Goal: Use online tool/utility: Utilize a website feature to perform a specific function

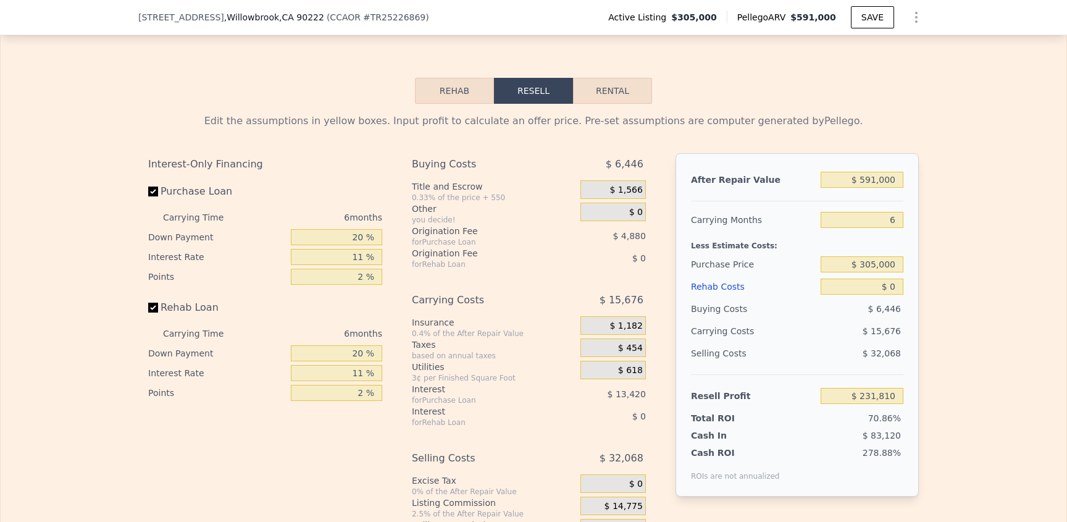
scroll to position [1739, 0]
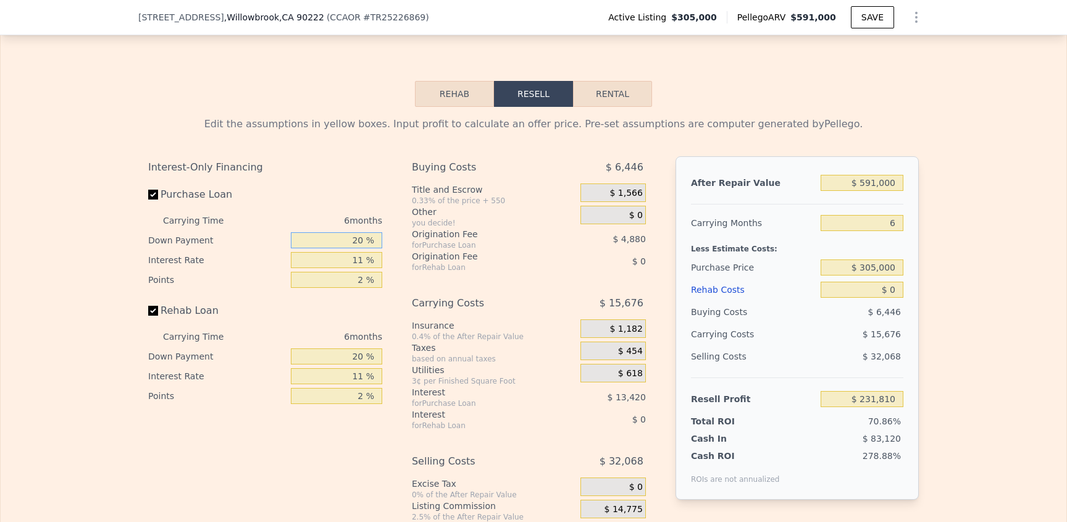
click at [342, 248] on input "20 %" at bounding box center [336, 240] width 91 height 16
drag, startPoint x: 340, startPoint y: 258, endPoint x: 498, endPoint y: 236, distance: 159.0
click at [497, 238] on div "Interest-Only Financing Purchase Loan Carrying Time 6 months Down Payment 20 % …" at bounding box center [533, 361] width 771 height 410
type input "1520 %"
type input "$ 574,938"
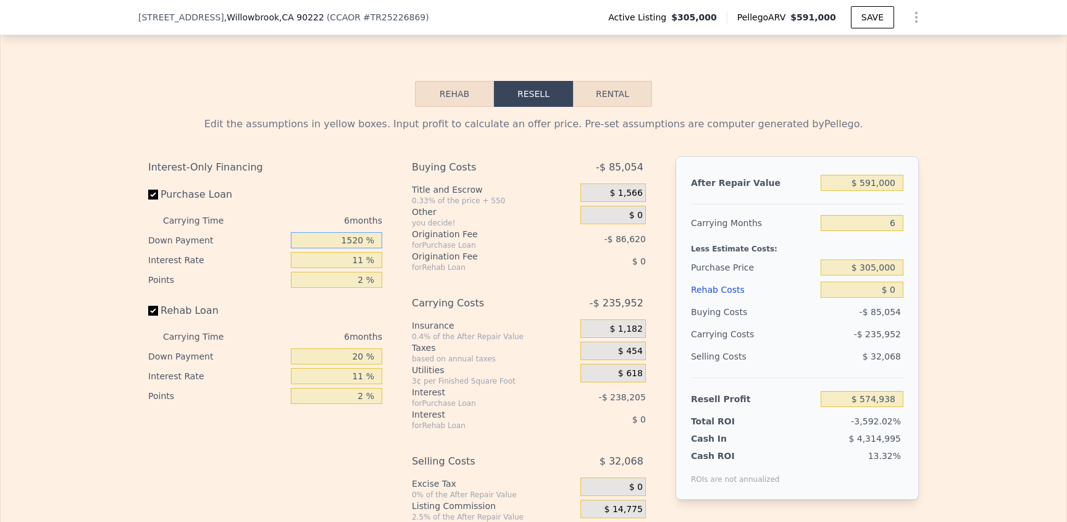
drag, startPoint x: 344, startPoint y: 261, endPoint x: 443, endPoint y: 261, distance: 99.4
click at [443, 261] on div "Interest-Only Financing Purchase Loan Carrying Time 6 months Down Payment 1520 …" at bounding box center [533, 361] width 771 height 410
type input "15 %"
type input "$ 230,671"
type input "15 %"
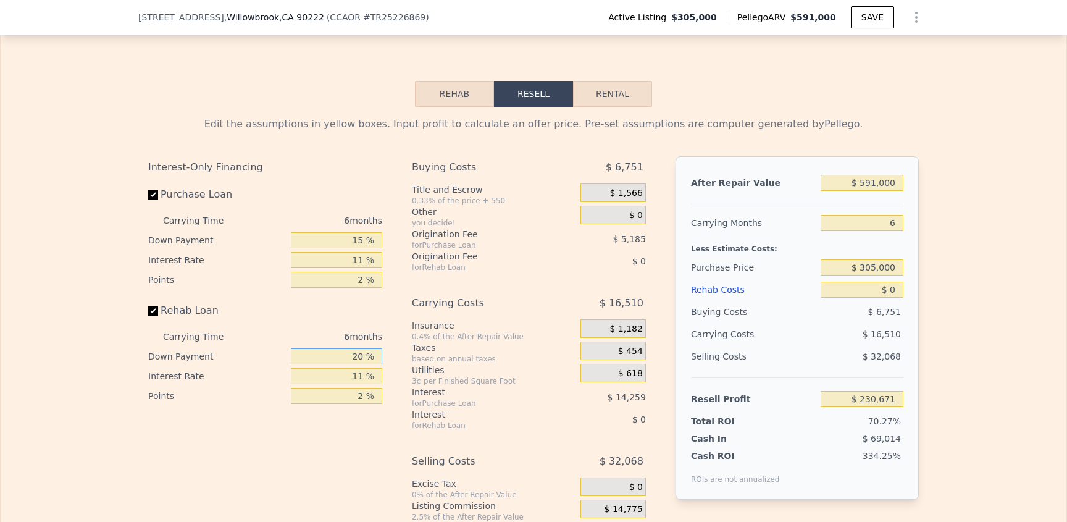
drag, startPoint x: 351, startPoint y: 367, endPoint x: 331, endPoint y: 378, distance: 23.2
click at [349, 364] on input "20 %" at bounding box center [336, 356] width 91 height 16
drag, startPoint x: 331, startPoint y: 378, endPoint x: 441, endPoint y: 377, distance: 109.9
click at [441, 377] on div "Interest-Only Financing Purchase Loan Carrying Time 6 months Down Payment 15 % …" at bounding box center [533, 361] width 771 height 410
type input "15 %"
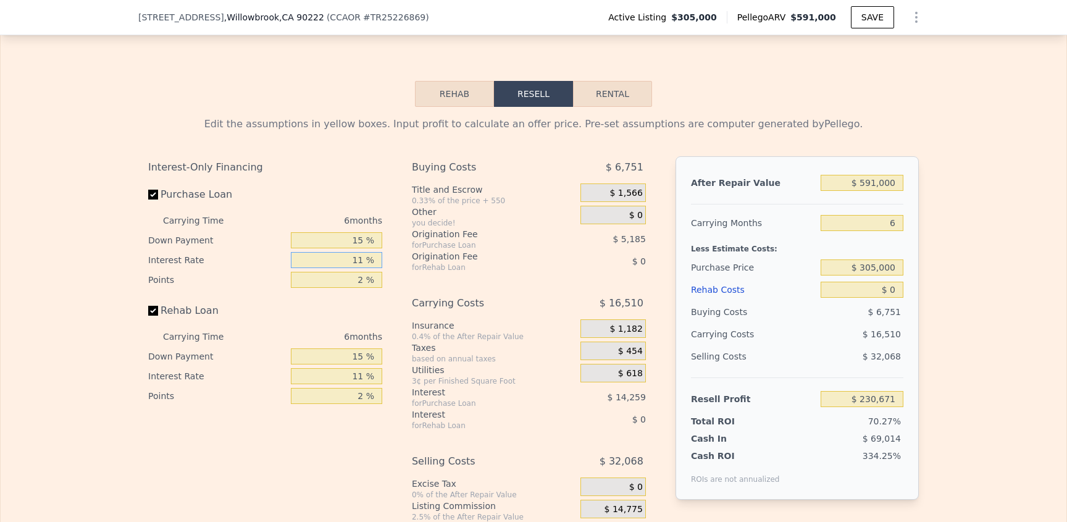
drag, startPoint x: 335, startPoint y: 282, endPoint x: 328, endPoint y: 278, distance: 8.3
click at [335, 268] on input "11 %" at bounding box center [336, 260] width 91 height 16
drag, startPoint x: 327, startPoint y: 278, endPoint x: 464, endPoint y: 275, distance: 137.7
click at [462, 277] on div "Interest-Only Financing Purchase Loan Carrying Time 6 months Down Payment 15 % …" at bounding box center [533, 361] width 771 height 410
type input "1 %"
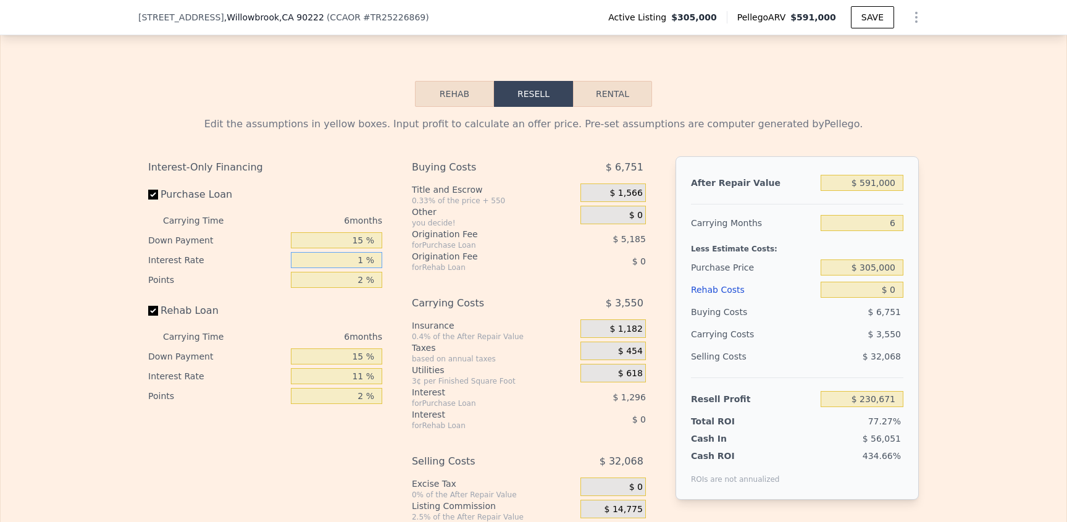
type input "$ 243,631"
type input "10 %"
type input "$ 231,967"
type input "10 %"
drag, startPoint x: 345, startPoint y: 398, endPoint x: 420, endPoint y: 395, distance: 75.4
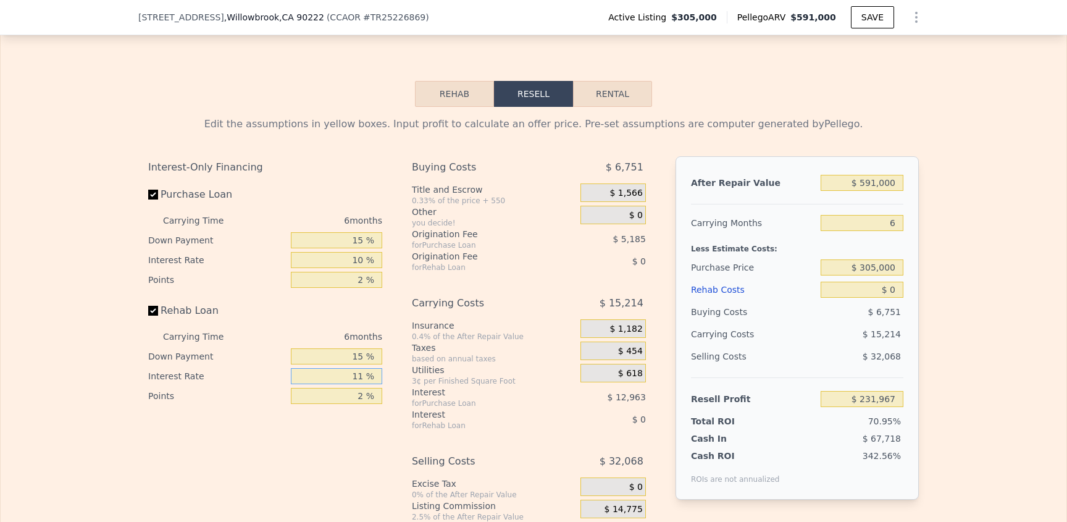
click at [416, 396] on div "Interest-Only Financing Purchase Loan Carrying Time 6 months Down Payment 15 % …" at bounding box center [533, 361] width 771 height 410
type input "10 %"
drag, startPoint x: 961, startPoint y: 305, endPoint x: 950, endPoint y: 307, distance: 10.7
click at [960, 305] on div "Edit the assumptions in yellow boxes. Input profit to calculate an offer price.…" at bounding box center [534, 336] width 1066 height 459
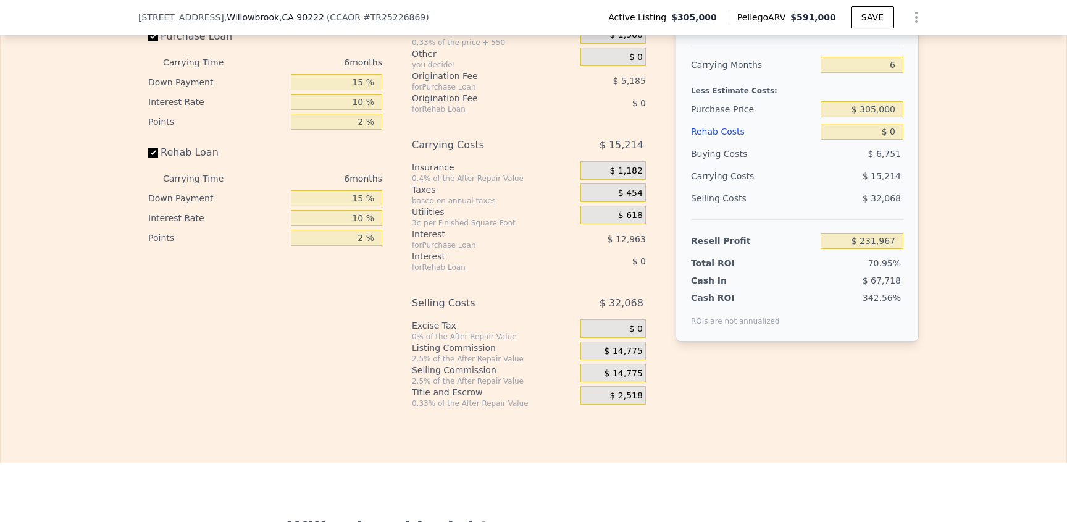
scroll to position [1910, 0]
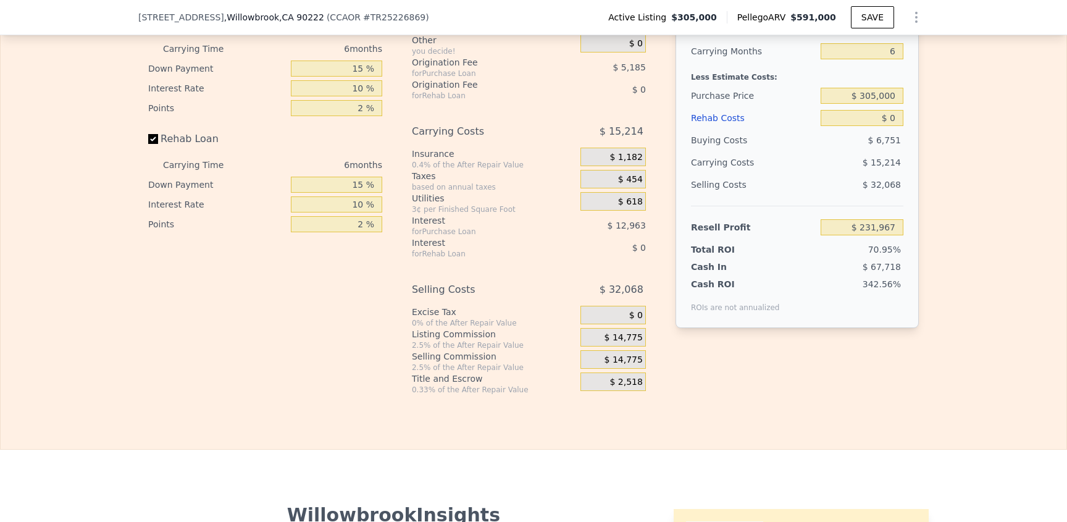
click at [633, 343] on span "$ 14,775" at bounding box center [623, 337] width 38 height 11
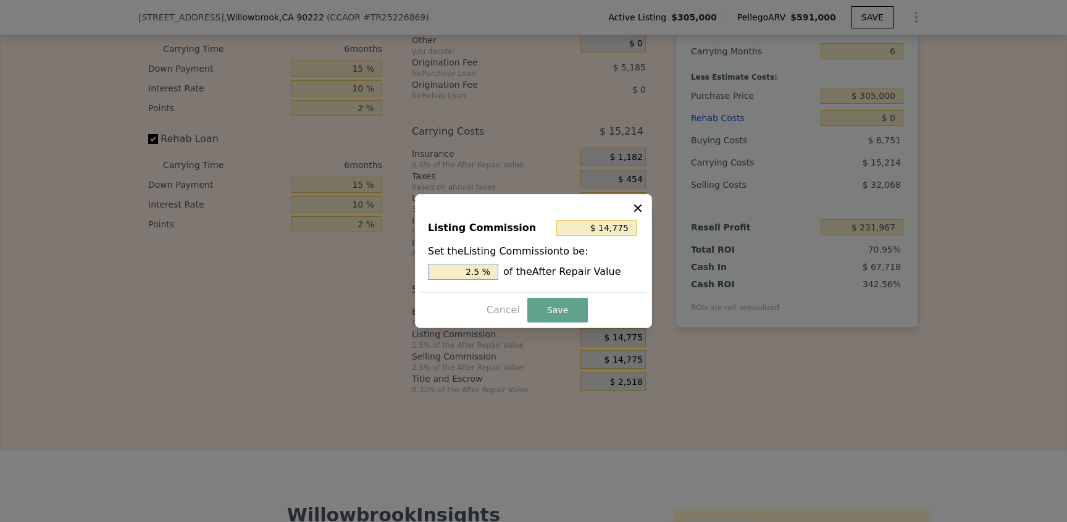
drag, startPoint x: 457, startPoint y: 268, endPoint x: 546, endPoint y: 271, distance: 89.0
click at [546, 271] on div "2.5 % of the After Repair Value" at bounding box center [533, 272] width 211 height 16
type input "$ 0"
type input "0 %"
drag, startPoint x: 548, startPoint y: 325, endPoint x: 556, endPoint y: 310, distance: 17.2
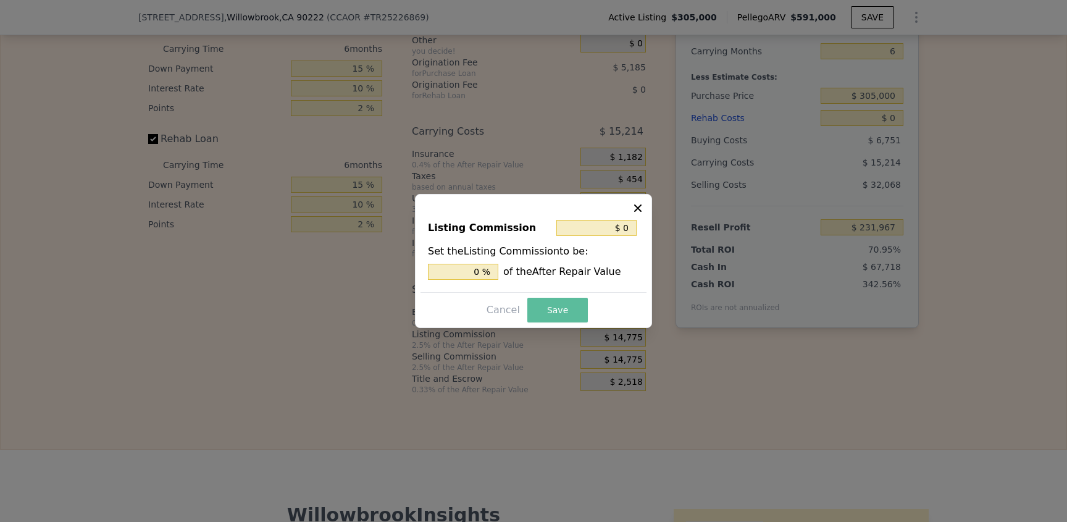
click at [548, 325] on div "Listing Commission $ 0 Set the Listing Commission to be: 0 % of the After Repai…" at bounding box center [533, 261] width 237 height 134
drag, startPoint x: 556, startPoint y: 309, endPoint x: 563, endPoint y: 312, distance: 7.5
click at [557, 309] on button "Save" at bounding box center [557, 310] width 61 height 25
type input "$ 246,742"
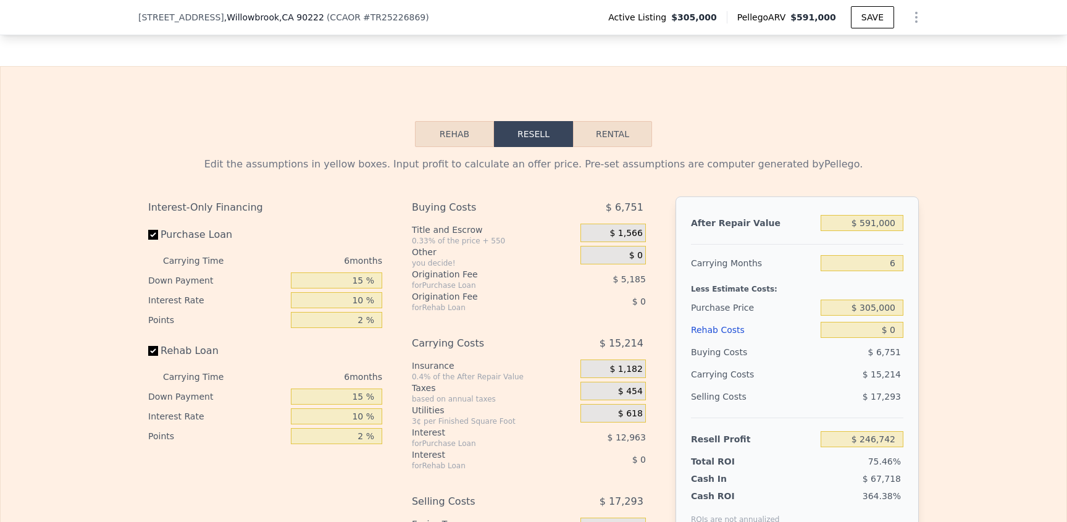
scroll to position [1698, 0]
click at [853, 272] on input "6" at bounding box center [862, 264] width 83 height 16
drag, startPoint x: 840, startPoint y: 283, endPoint x: 964, endPoint y: 284, distance: 124.1
click at [964, 284] on div "Edit the assumptions in yellow boxes. Input profit to calculate an offer price.…" at bounding box center [534, 377] width 1066 height 459
type input "2"
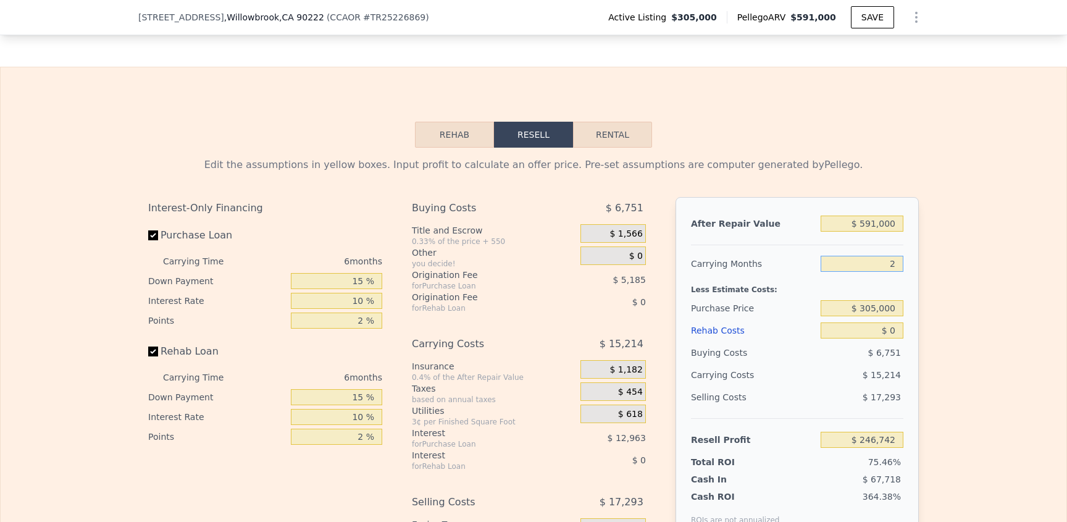
type input "$ 256,885"
type input "280"
type input "-$ 448,009"
type input "2800"
type input "-$ 6,837,687"
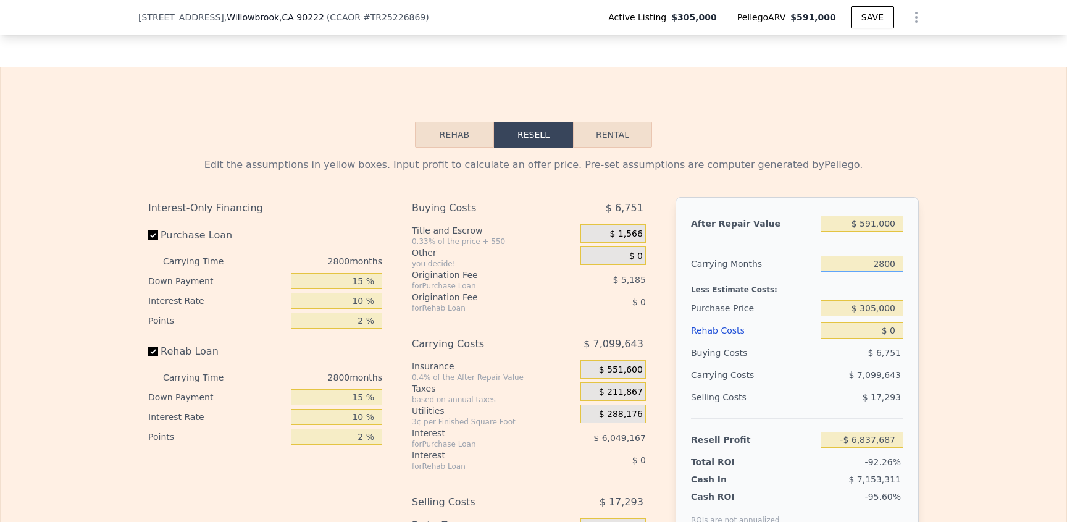
type input "28000"
type input "-$ 70,734,471"
type input "2800"
type input "-$ 6,837,687"
type input "280"
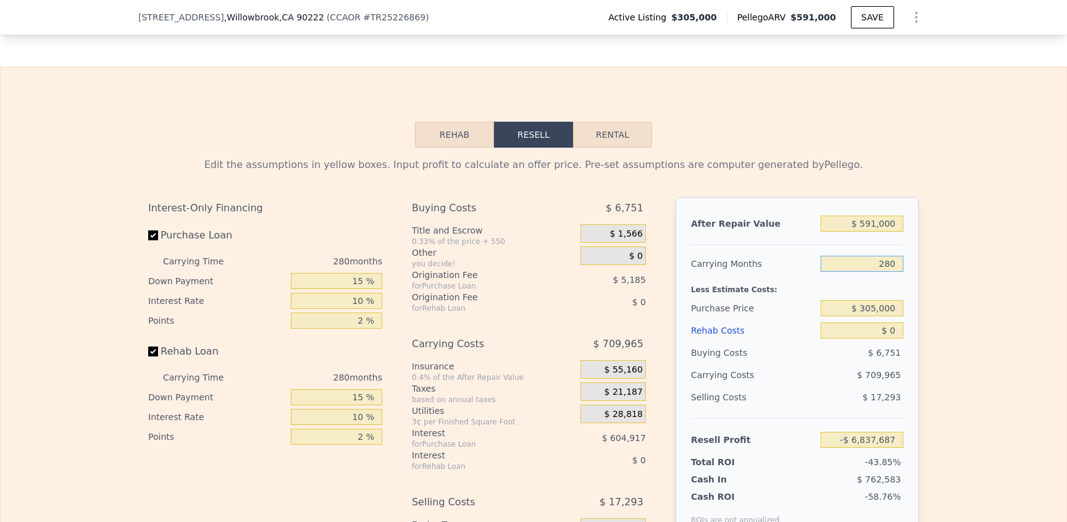
type input "-$ 448,009"
type input "28"
type input "$ 190,959"
type input "2"
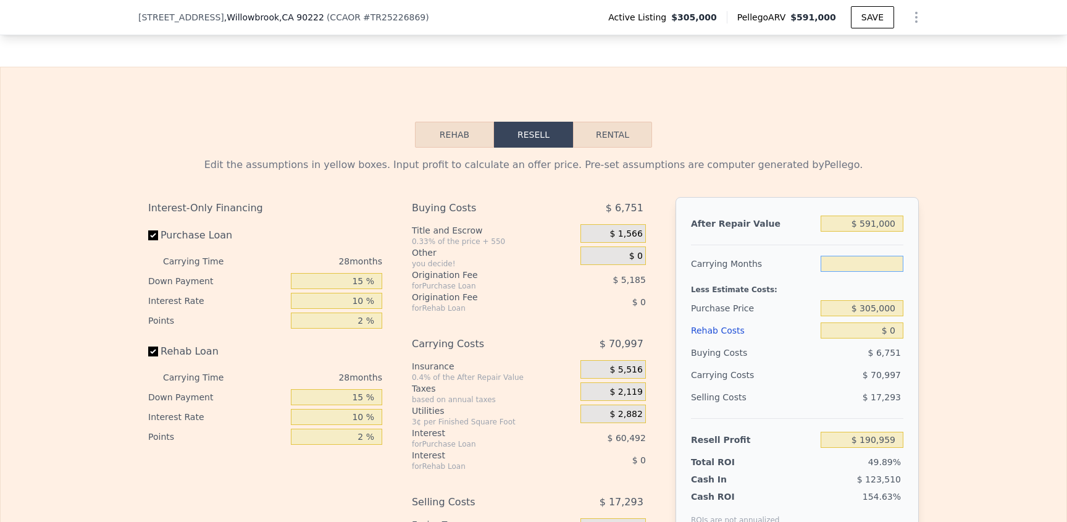
type input "$ 256,885"
type input "4"
type input "$ 251,813"
type input "4"
drag, startPoint x: 939, startPoint y: 287, endPoint x: 916, endPoint y: 300, distance: 26.8
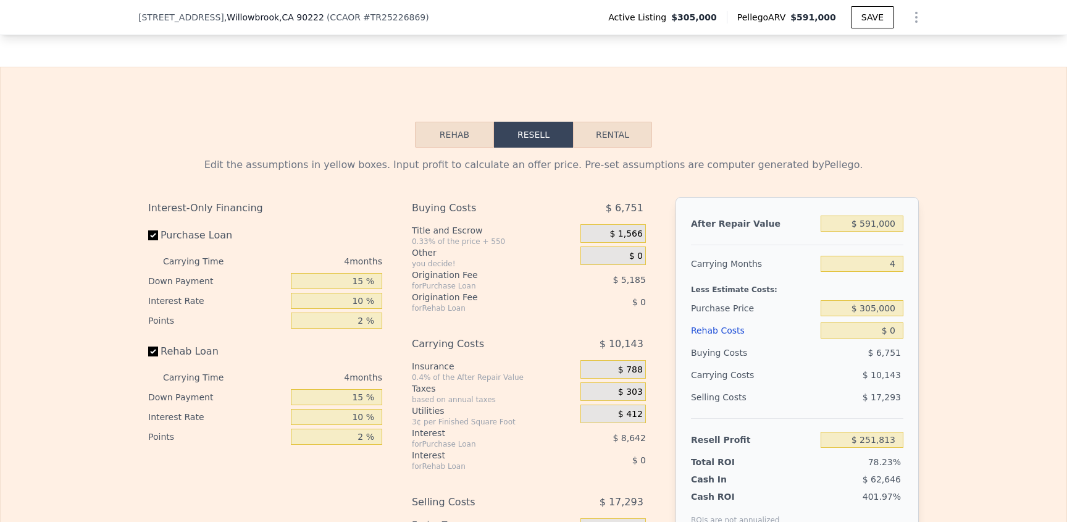
click at [939, 287] on div "Edit the assumptions in yellow boxes. Input profit to calculate an offer price.…" at bounding box center [534, 377] width 1066 height 459
click at [864, 338] on input "$ 0" at bounding box center [862, 330] width 83 height 16
drag, startPoint x: 866, startPoint y: 343, endPoint x: 984, endPoint y: 337, distance: 117.4
click at [966, 347] on div "Edit the assumptions in yellow boxes. Input profit to calculate an offer price.…" at bounding box center [534, 377] width 1066 height 459
type input "$ 2"
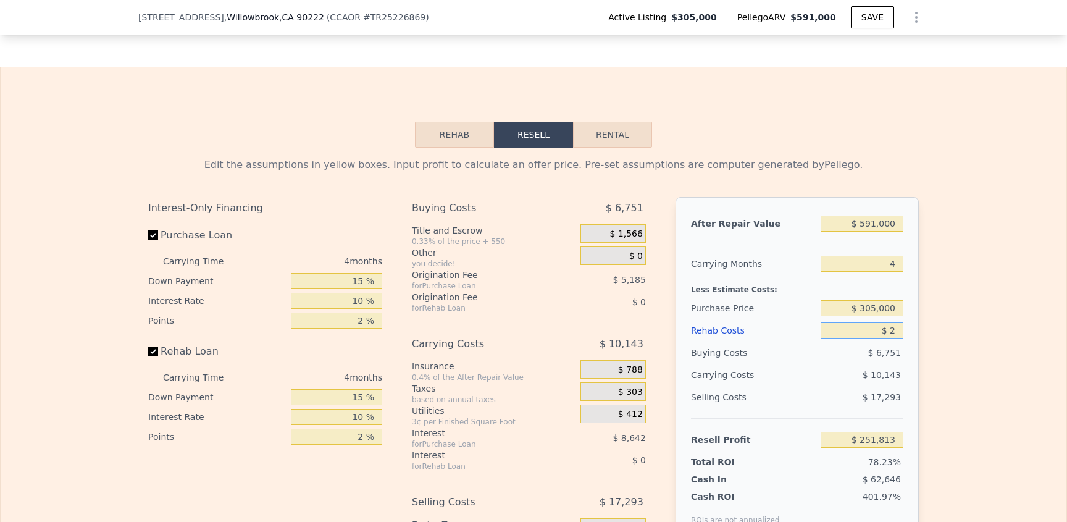
type input "$ 251,811"
type input "$ 28"
type input "$ 251,785"
type input "$ 280"
type input "$ 251,520"
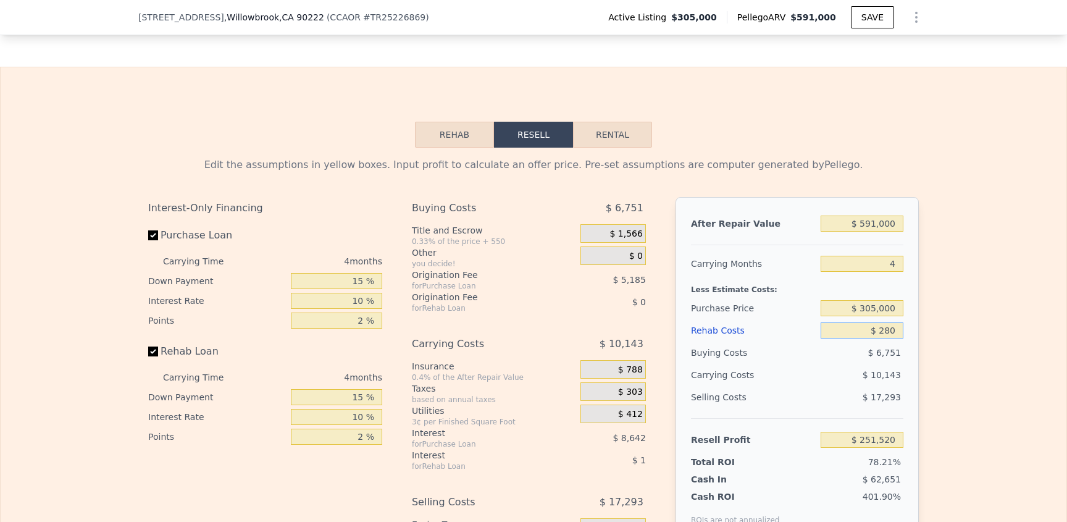
type input "$ 2,800"
type input "$ 248,885"
type input "$ 28,000"
type input "$ 222,545"
type input "$ 28,000"
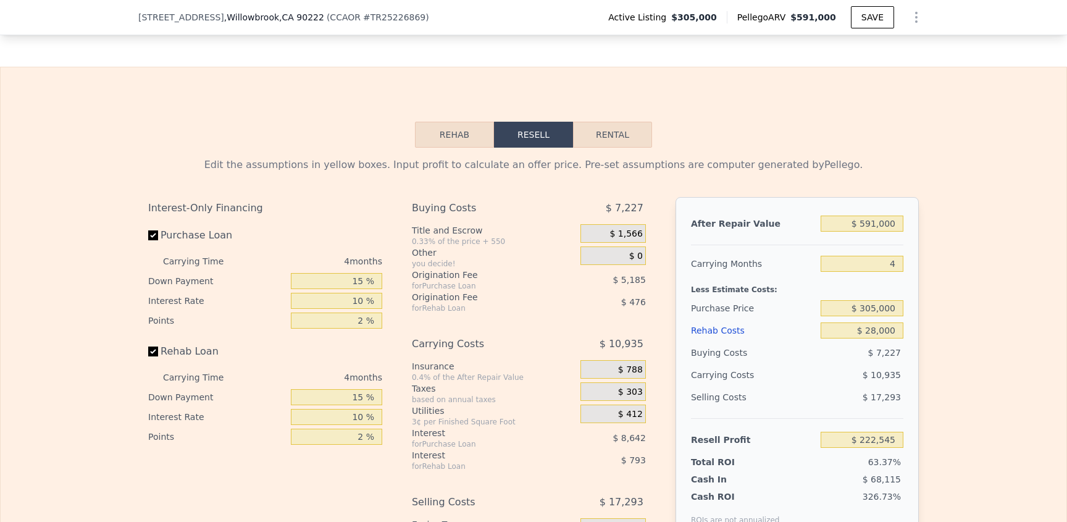
click at [935, 344] on div "Edit the assumptions in yellow boxes. Input profit to calculate an offer price.…" at bounding box center [534, 377] width 1066 height 459
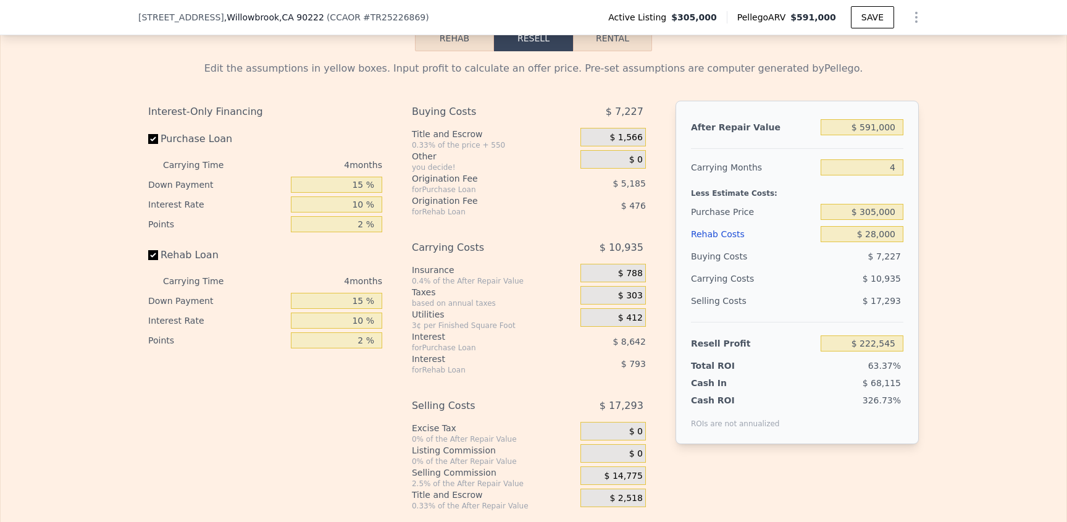
scroll to position [1779, 0]
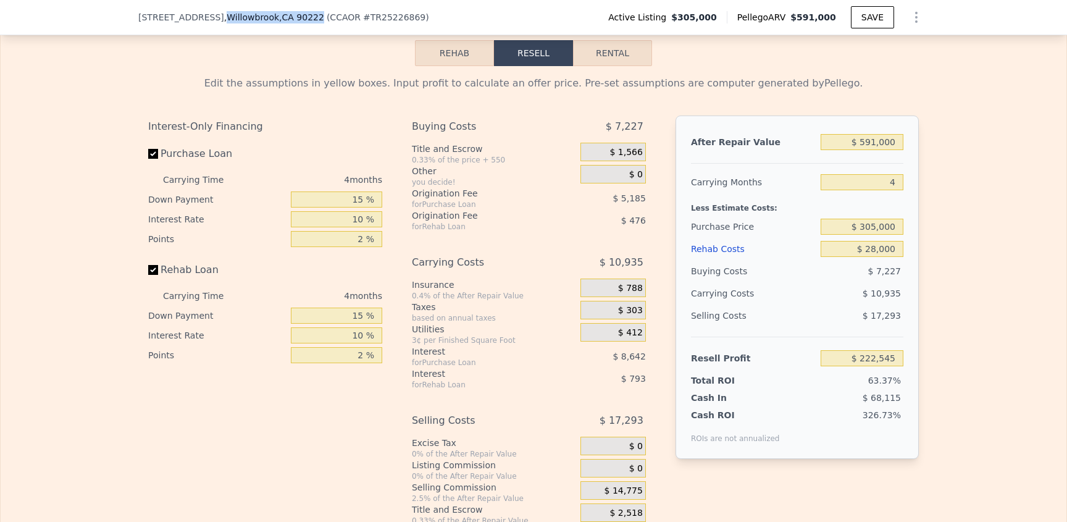
drag, startPoint x: 206, startPoint y: 17, endPoint x: 298, endPoint y: 16, distance: 92.6
click at [299, 15] on span ", Willowbrook , CA 90222" at bounding box center [274, 17] width 100 height 12
drag, startPoint x: 296, startPoint y: 25, endPoint x: 291, endPoint y: 20, distance: 7.4
click at [296, 26] on div "2623 E 127th St , Willowbrook , CA 90222 ( CCAOR # TR25226869 ) Active Listing …" at bounding box center [533, 17] width 790 height 35
click at [291, 19] on span ", CA 90222" at bounding box center [301, 17] width 45 height 10
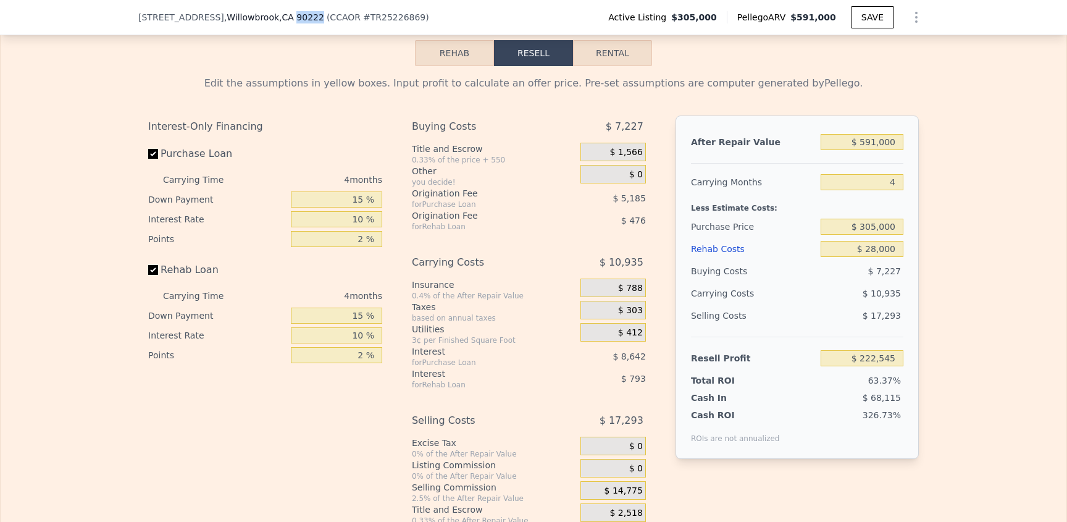
click at [291, 19] on span ", CA 90222" at bounding box center [301, 17] width 45 height 10
copy span "90222"
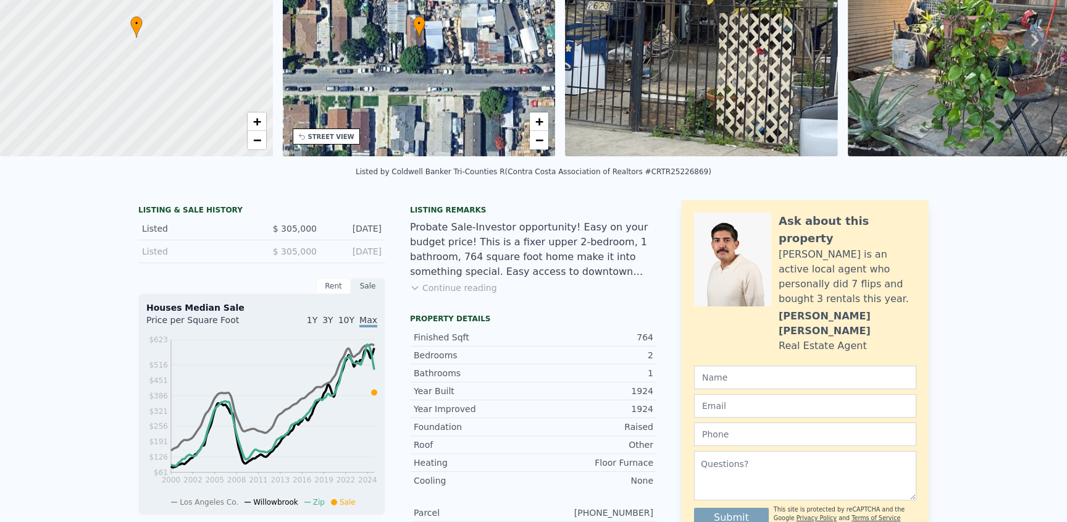
scroll to position [0, 0]
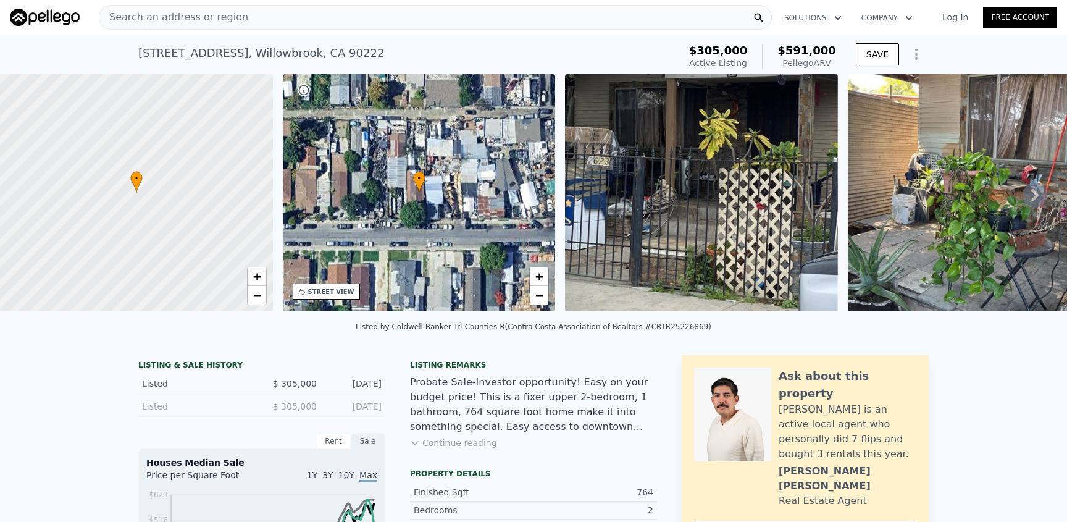
click at [311, 52] on div "2623 E 127th St , Willowbrook , CA 90222" at bounding box center [261, 52] width 246 height 17
click at [313, 52] on div "2623 E 127th St , Willowbrook , CA 90222" at bounding box center [261, 52] width 246 height 17
copy div "90222"
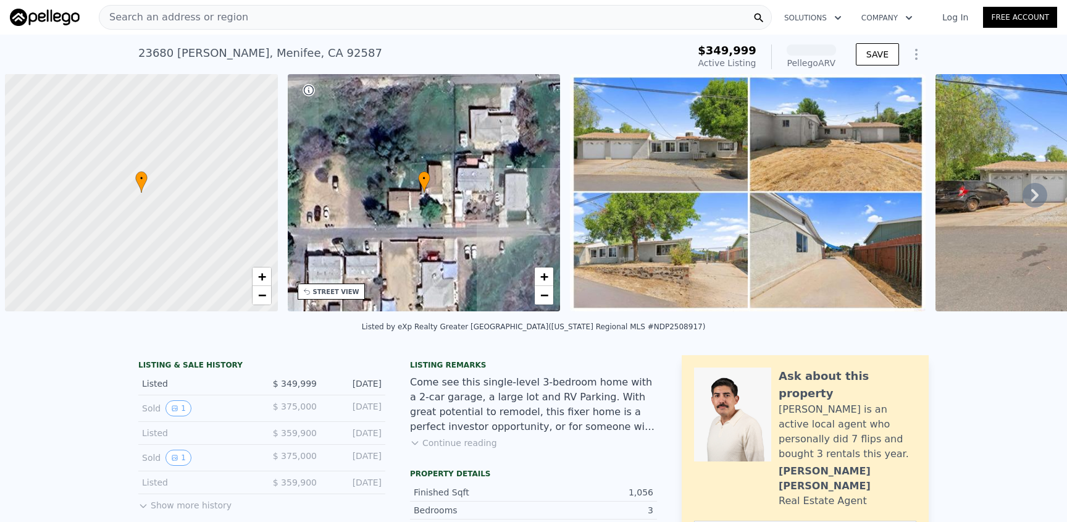
scroll to position [0, 5]
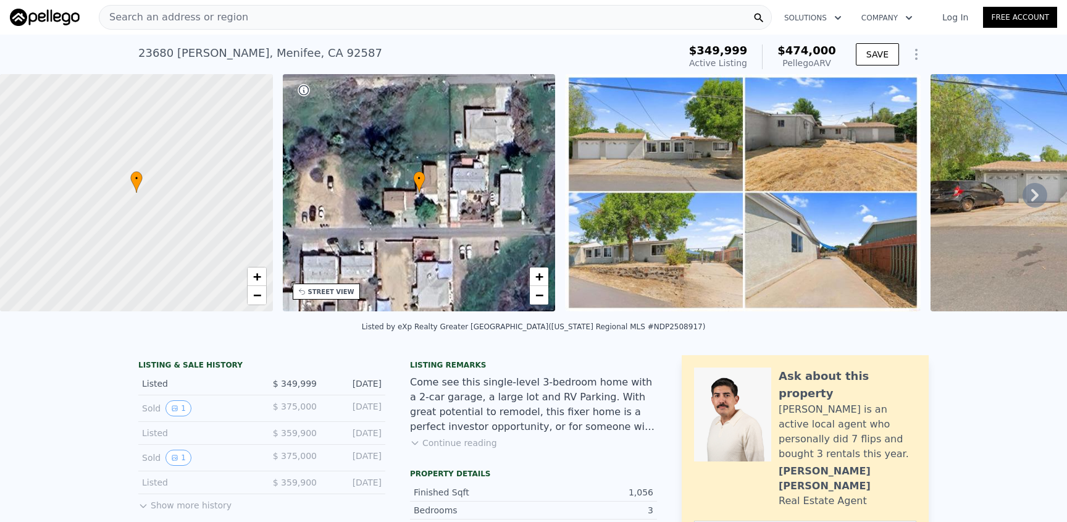
drag, startPoint x: 833, startPoint y: 58, endPoint x: 777, endPoint y: 54, distance: 55.7
click at [777, 54] on div "$349,999 Active Listing $474,000 Pellego ARV" at bounding box center [762, 57] width 157 height 35
click at [777, 54] on div "$474,000 Pellego ARV" at bounding box center [799, 56] width 74 height 25
drag, startPoint x: 777, startPoint y: 54, endPoint x: 821, endPoint y: 67, distance: 45.9
click at [821, 67] on div "$474,000 Pellego ARV" at bounding box center [799, 56] width 74 height 25
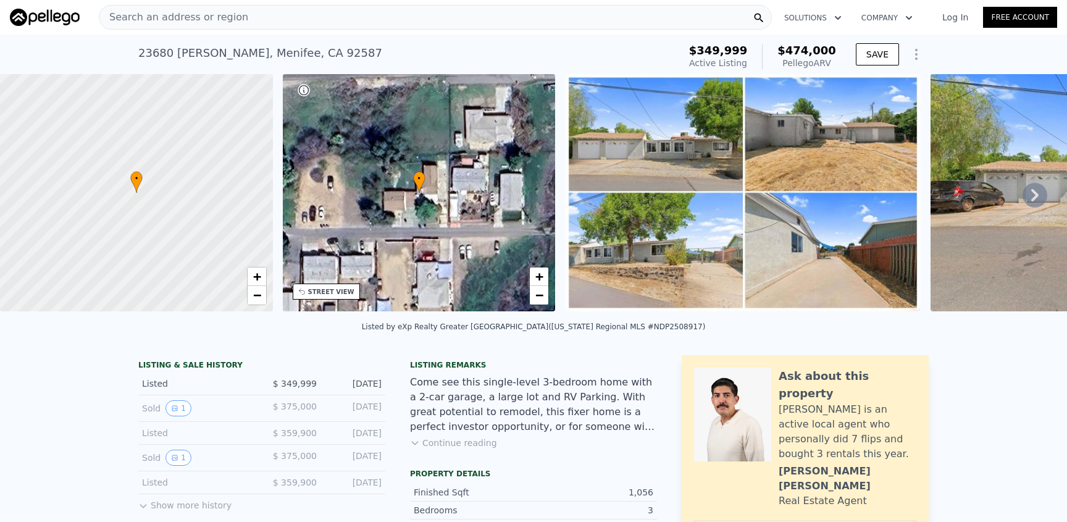
click at [821, 67] on div "Pellego ARV" at bounding box center [806, 63] width 59 height 12
drag, startPoint x: 821, startPoint y: 67, endPoint x: 788, endPoint y: 56, distance: 35.3
click at [788, 56] on div "$474,000 Pellego ARV" at bounding box center [799, 56] width 74 height 25
click at [788, 56] on span "$474,000" at bounding box center [806, 50] width 59 height 13
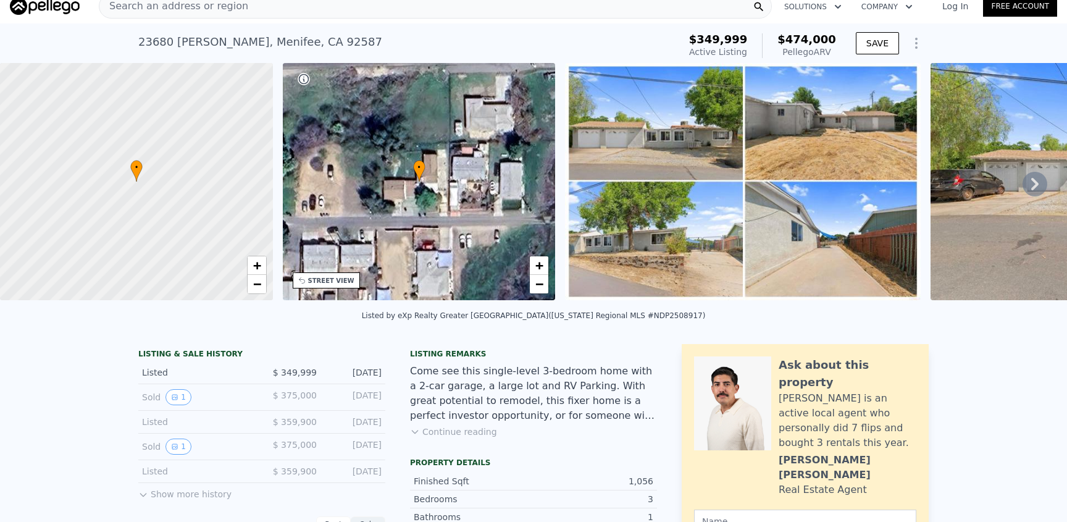
scroll to position [22, 0]
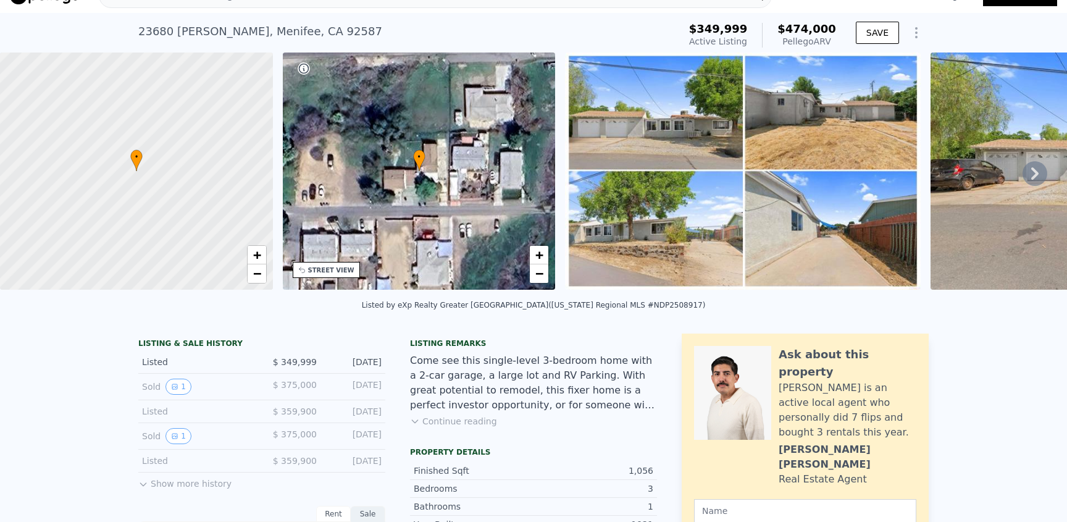
drag, startPoint x: 537, startPoint y: 312, endPoint x: 542, endPoint y: 304, distance: 9.4
click at [538, 309] on div "Listed by eXp Realty [GEOGRAPHIC_DATA] ([US_STATE] Regional MLS #NDP2508917)" at bounding box center [534, 305] width 344 height 9
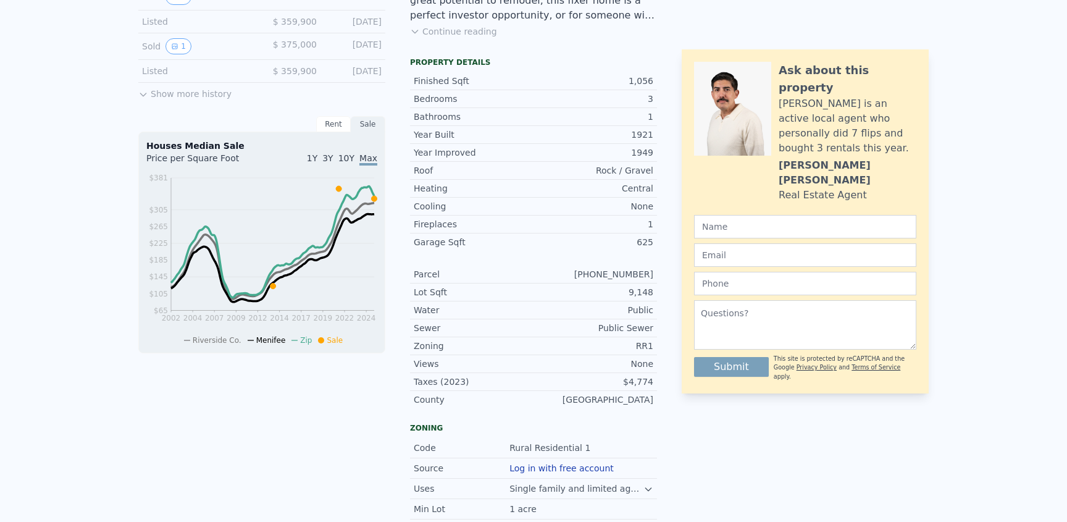
scroll to position [0, 0]
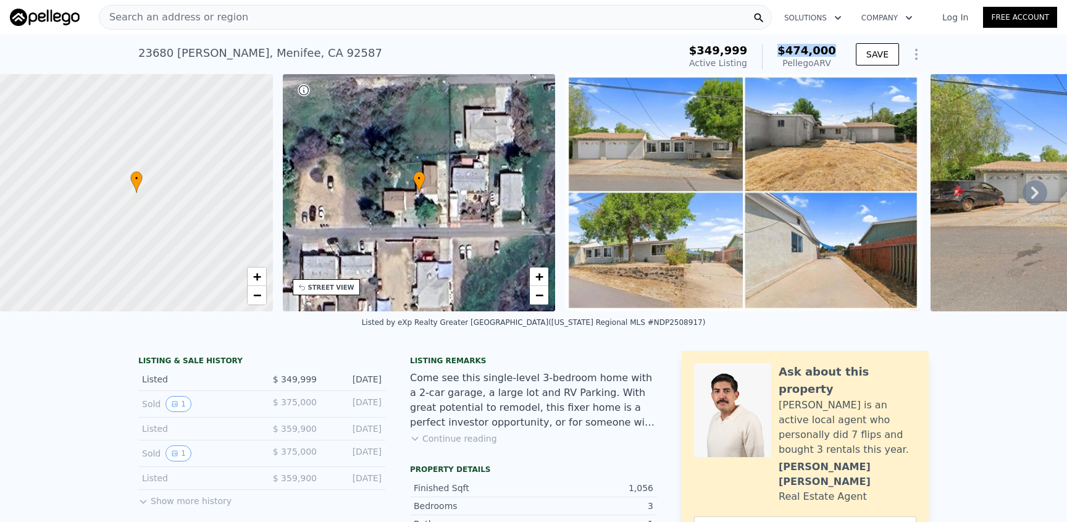
drag, startPoint x: 833, startPoint y: 51, endPoint x: 769, endPoint y: 53, distance: 64.2
click at [769, 53] on div "$349,999 Active Listing $474,000 Pellego ARV" at bounding box center [762, 57] width 157 height 35
drag, startPoint x: 786, startPoint y: 54, endPoint x: 702, endPoint y: 57, distance: 84.0
click at [783, 54] on span "$474,000" at bounding box center [806, 50] width 59 height 13
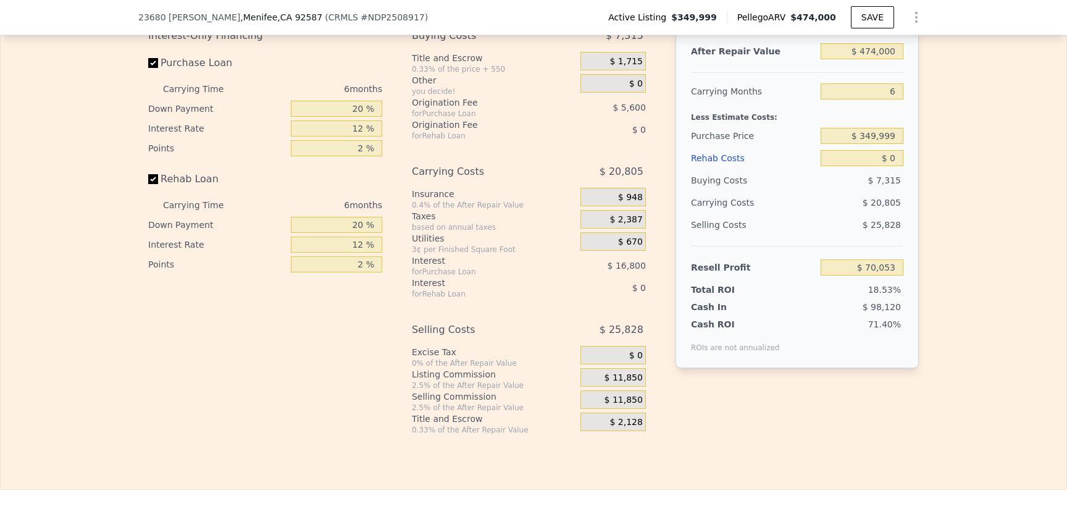
scroll to position [1941, 0]
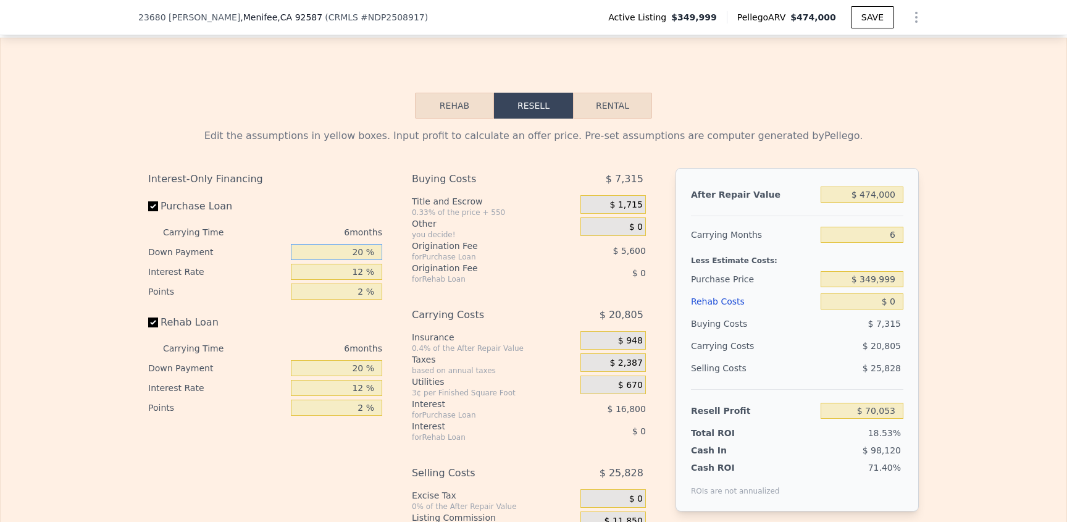
drag, startPoint x: 341, startPoint y: 275, endPoint x: 410, endPoint y: 271, distance: 68.7
click at [408, 272] on div "Interest-Only Financing Purchase Loan Carrying Time 6 months Down Payment 20 % …" at bounding box center [533, 373] width 771 height 410
type input "15 %"
type input "$ 68,653"
type input "15 %"
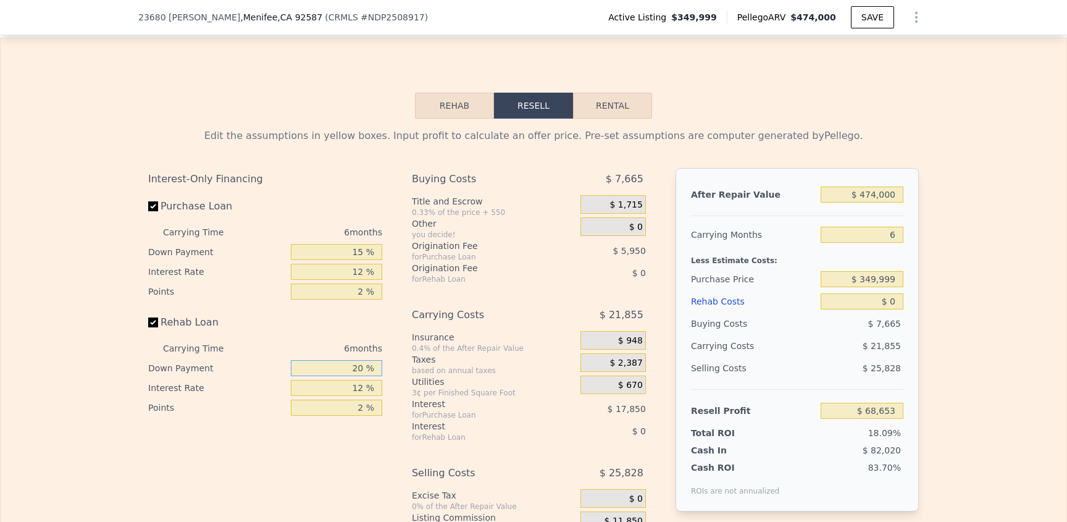
drag, startPoint x: 339, startPoint y: 383, endPoint x: 397, endPoint y: 375, distance: 58.6
click at [397, 375] on div "Interest-Only Financing Purchase Loan Carrying Time 6 months Down Payment 15 % …" at bounding box center [533, 373] width 771 height 410
type input "0 %"
type input "15 %"
drag, startPoint x: 332, startPoint y: 282, endPoint x: 336, endPoint y: 289, distance: 8.0
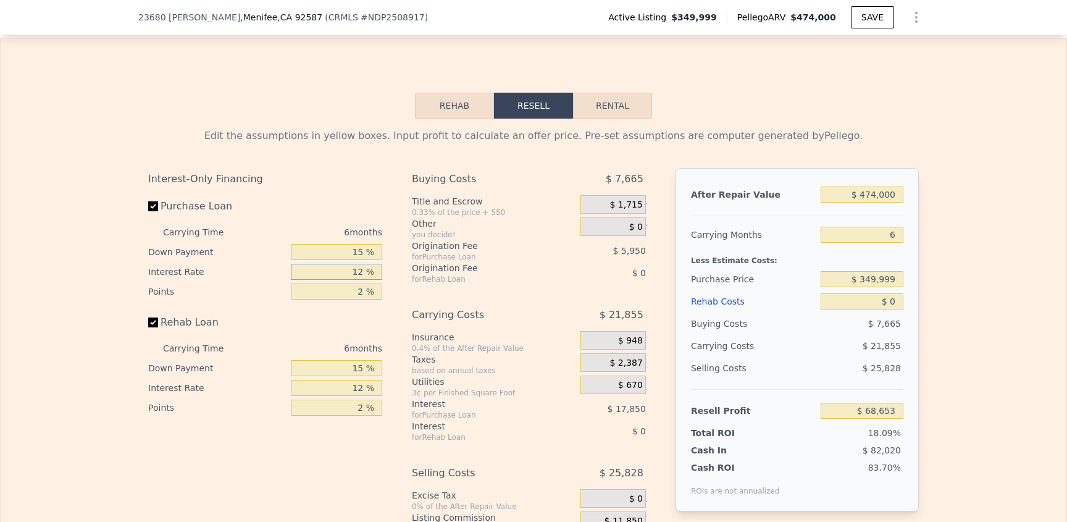
click at [346, 280] on input "12 %" at bounding box center [336, 272] width 91 height 16
drag, startPoint x: 336, startPoint y: 289, endPoint x: 405, endPoint y: 298, distance: 69.2
click at [403, 296] on div "Interest-Only Financing Purchase Loan Carrying Time 6 months Down Payment 15 % …" at bounding box center [533, 373] width 771 height 410
type input "10 %"
type input "$ 71,629"
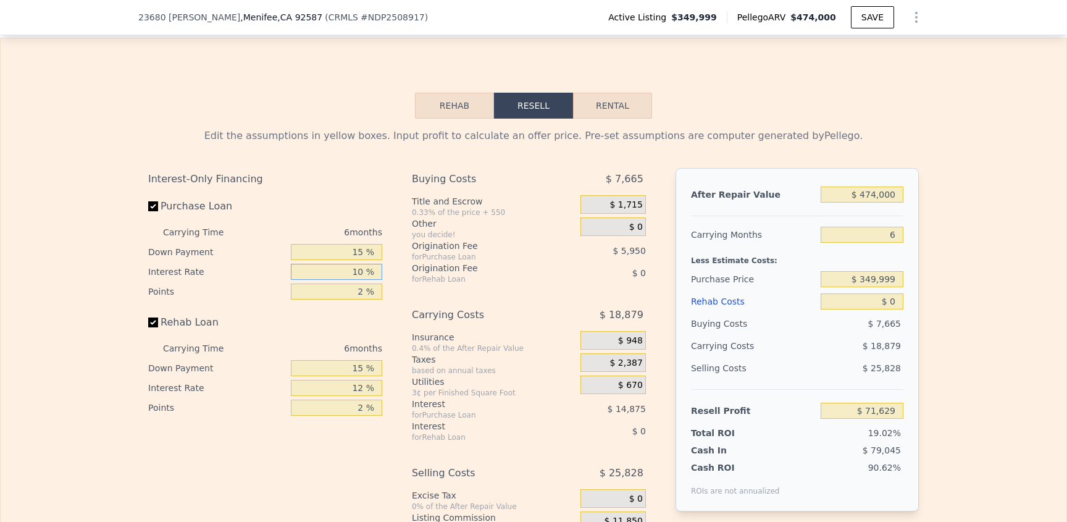
type input "10 %"
drag, startPoint x: 340, startPoint y: 407, endPoint x: 414, endPoint y: 414, distance: 73.7
click at [414, 413] on div "Interest-Only Financing Purchase Loan Carrying Time 6 months Down Payment 15 % …" at bounding box center [533, 373] width 771 height 410
type input "10 %"
click at [866, 246] on div "6" at bounding box center [862, 234] width 83 height 22
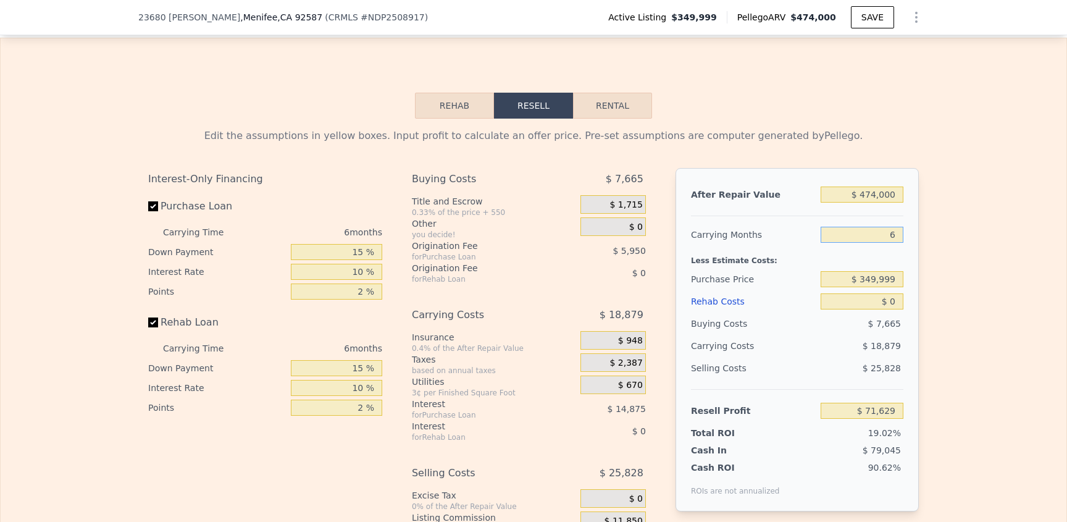
drag, startPoint x: 866, startPoint y: 258, endPoint x: 909, endPoint y: 256, distance: 43.9
click at [909, 256] on div "After Repair Value $ 474,000 Carrying Months 6 Less Estimate Costs: Purchase Pr…" at bounding box center [796, 339] width 243 height 343
type input "4"
type input "$ 77,922"
type input "4"
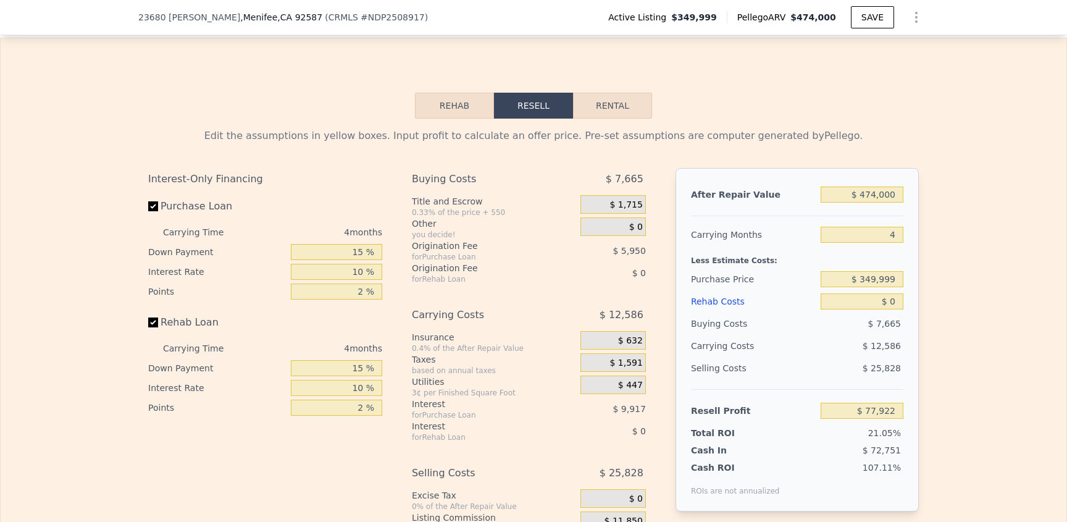
click at [967, 288] on div "Edit the assumptions in yellow boxes. Input profit to calculate an offer price.…" at bounding box center [534, 348] width 1066 height 459
drag, startPoint x: 875, startPoint y: 317, endPoint x: 932, endPoint y: 317, distance: 56.8
click at [932, 317] on div "Edit the assumptions in yellow boxes. Input profit to calculate an offer price.…" at bounding box center [534, 348] width 1066 height 459
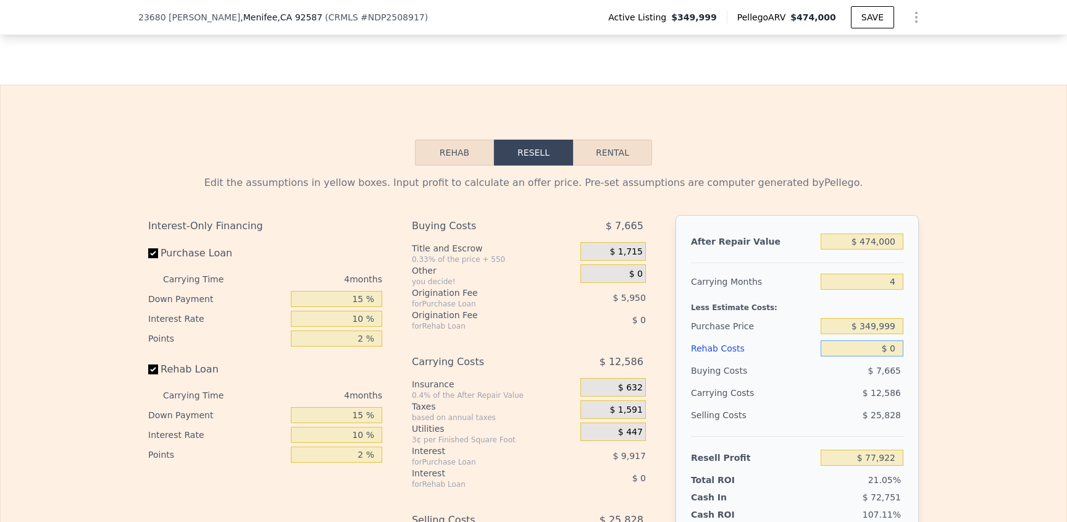
scroll to position [2038, 0]
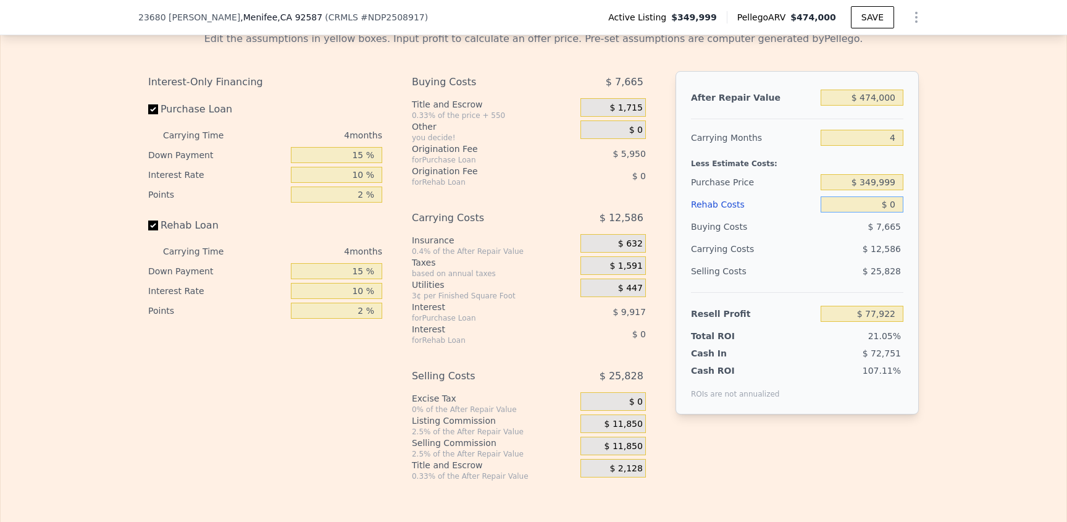
type input "$ 3"
type input "$ 77,919"
type input "$ 30"
type input "$ 77,891"
type input "$ 300"
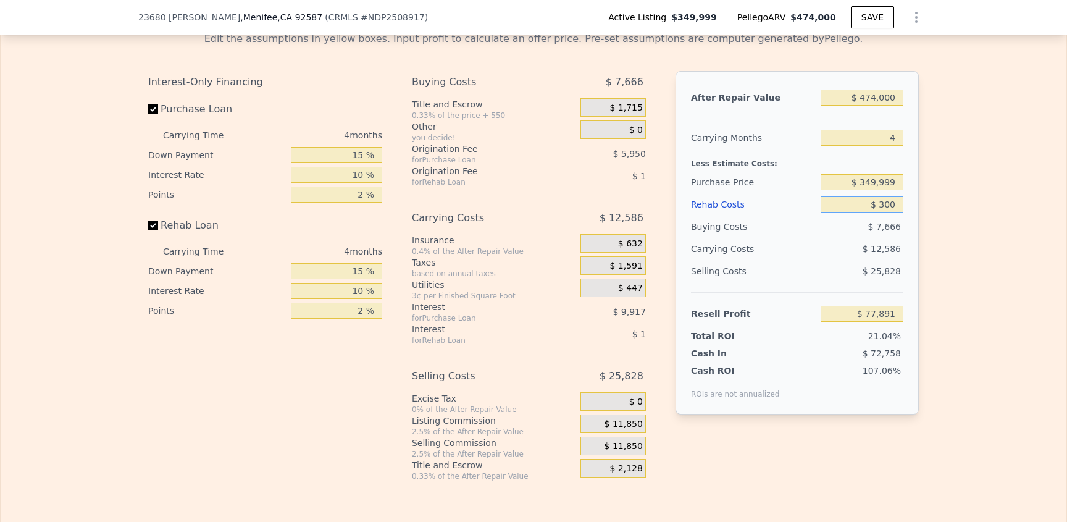
type input "$ 77,609"
type input "$ 3,000"
type input "$ 74,787"
type input "$ 30,000"
type input "$ 46,560"
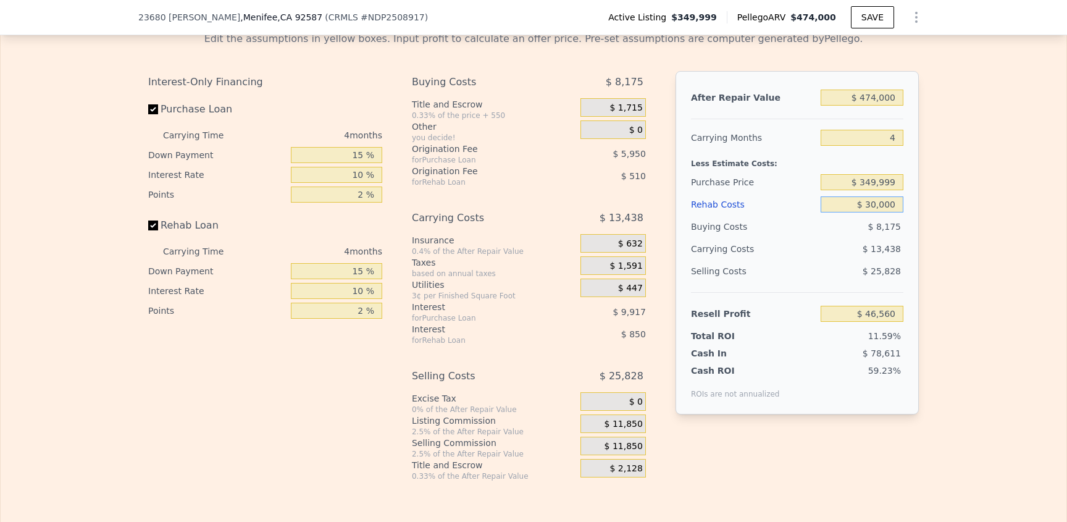
type input "$ 30,000"
click at [922, 248] on div "Edit the assumptions in yellow boxes. Input profit to calculate an offer price.…" at bounding box center [533, 251] width 790 height 459
click at [621, 430] on span "$ 11,850" at bounding box center [623, 424] width 38 height 11
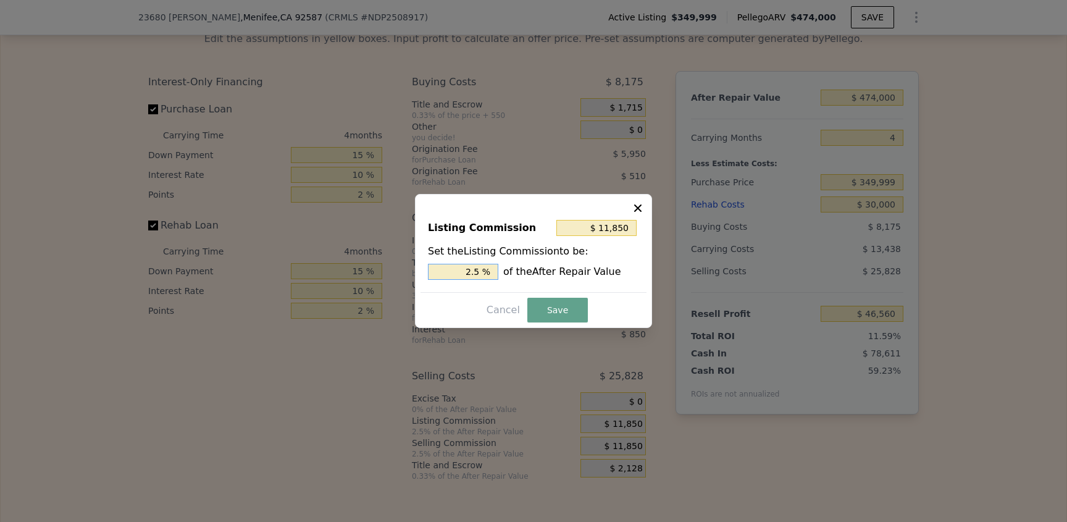
drag, startPoint x: 467, startPoint y: 275, endPoint x: 546, endPoint y: 286, distance: 79.1
click at [513, 269] on div "2.5 % of the After Repair Value" at bounding box center [533, 272] width 211 height 16
type input "$ 0"
type input "0 %"
click at [566, 314] on button "Save" at bounding box center [557, 310] width 61 height 25
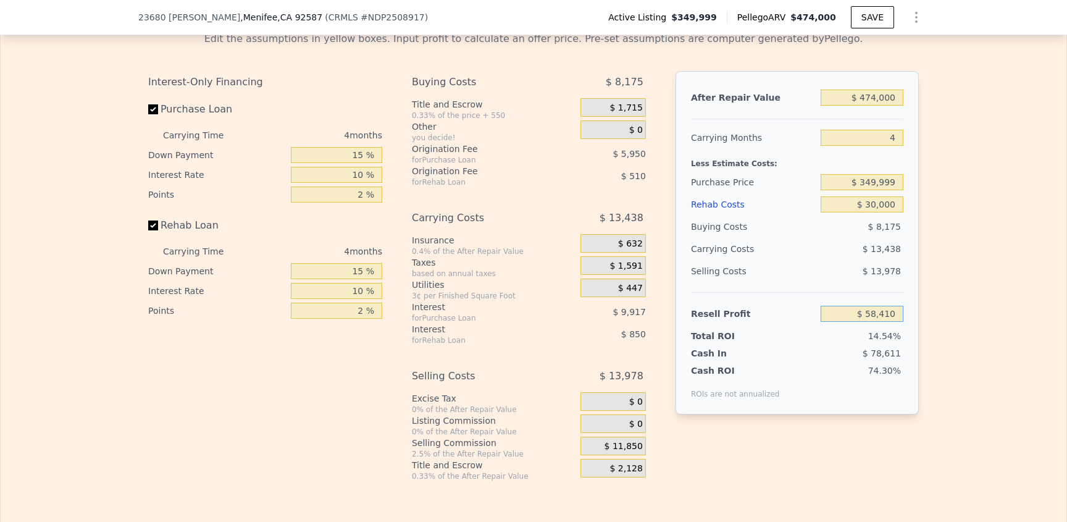
click at [889, 322] on input "$ 58,410" at bounding box center [862, 314] width 83 height 16
click at [829, 322] on input "$ 05,841" at bounding box center [862, 314] width 83 height 16
type input "$ 5,841"
type input "$ 400,129"
click at [966, 315] on div "Edit the assumptions in yellow boxes. Input profit to calculate an offer price.…" at bounding box center [534, 251] width 1066 height 459
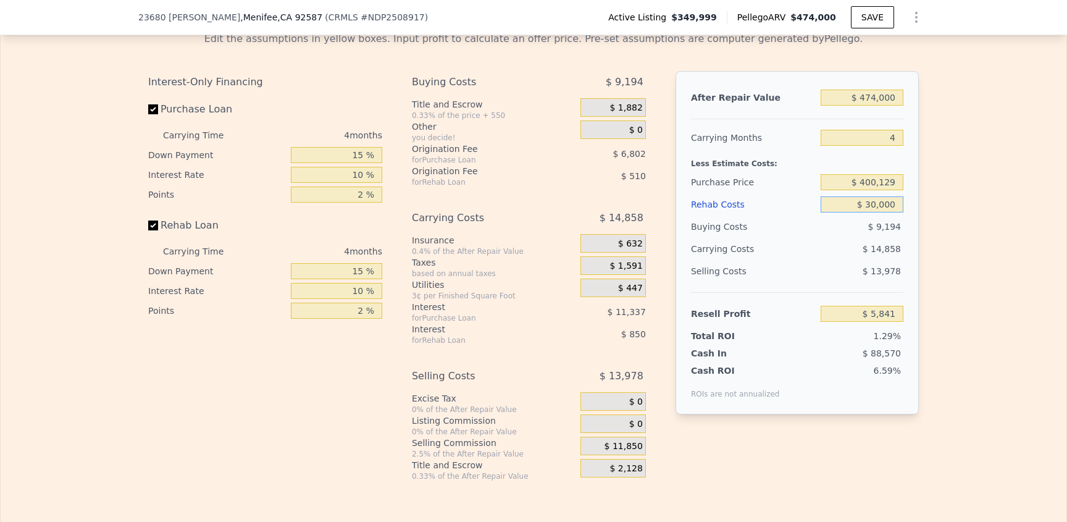
drag, startPoint x: 853, startPoint y: 222, endPoint x: 854, endPoint y: 158, distance: 63.6
click at [853, 212] on input "$ 30,000" at bounding box center [862, 204] width 83 height 16
drag, startPoint x: 856, startPoint y: 155, endPoint x: 839, endPoint y: 149, distance: 18.2
click at [856, 146] on input "4" at bounding box center [862, 138] width 83 height 16
click at [859, 146] on input "4" at bounding box center [862, 138] width 83 height 16
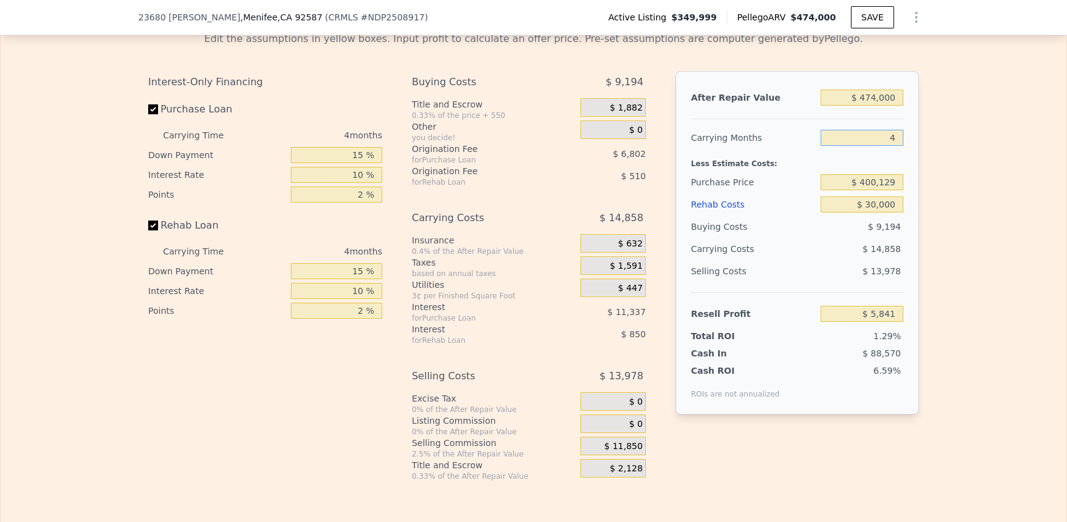
drag, startPoint x: 856, startPoint y: 156, endPoint x: 942, endPoint y: 148, distance: 86.1
click at [942, 149] on div "Edit the assumptions in yellow boxes. Input profit to calculate an offer price.…" at bounding box center [534, 251] width 1066 height 459
type input "34"
type input "-$ 105,594"
click at [972, 217] on div "Edit the assumptions in yellow boxes. Input profit to calculate an offer price.…" at bounding box center [534, 251] width 1066 height 459
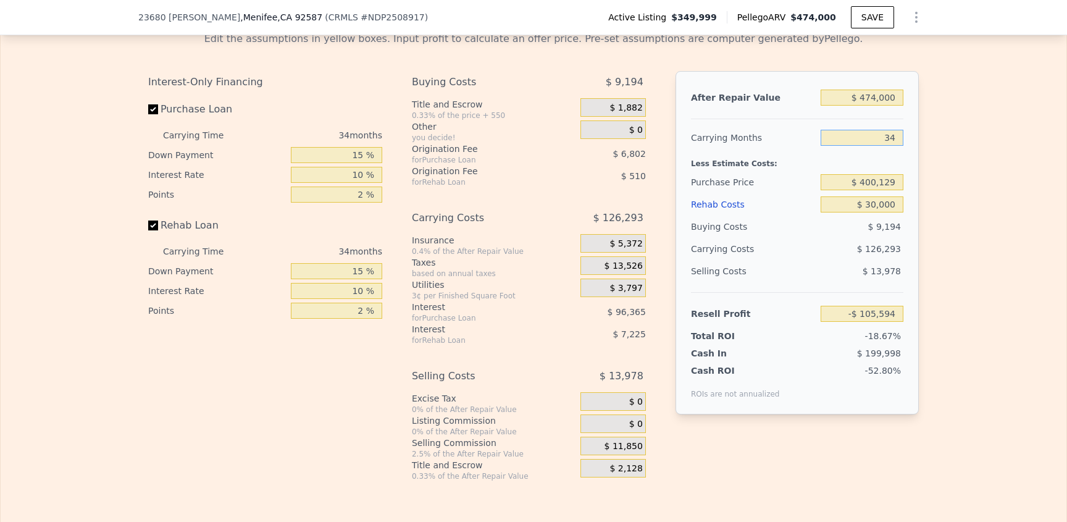
click at [885, 146] on input "34" at bounding box center [862, 138] width 83 height 16
drag, startPoint x: 885, startPoint y: 156, endPoint x: 898, endPoint y: 155, distance: 13.0
click at [898, 146] on input "34" at bounding box center [862, 138] width 83 height 16
type input "3"
type input "$ 9,555"
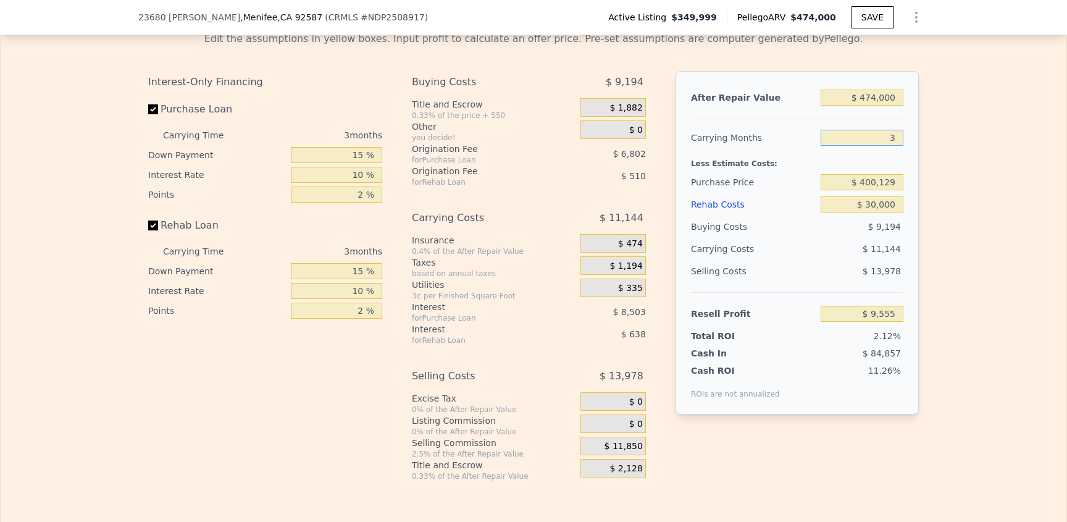
type input "3"
click at [935, 194] on div "Edit the assumptions in yellow boxes. Input profit to calculate an offer price.…" at bounding box center [534, 251] width 1066 height 459
drag, startPoint x: 967, startPoint y: 201, endPoint x: 917, endPoint y: 238, distance: 62.7
click at [961, 204] on div "Edit the assumptions in yellow boxes. Input profit to calculate an offer price.…" at bounding box center [534, 251] width 1066 height 459
click at [836, 212] on input "$ 30,000" at bounding box center [862, 204] width 83 height 16
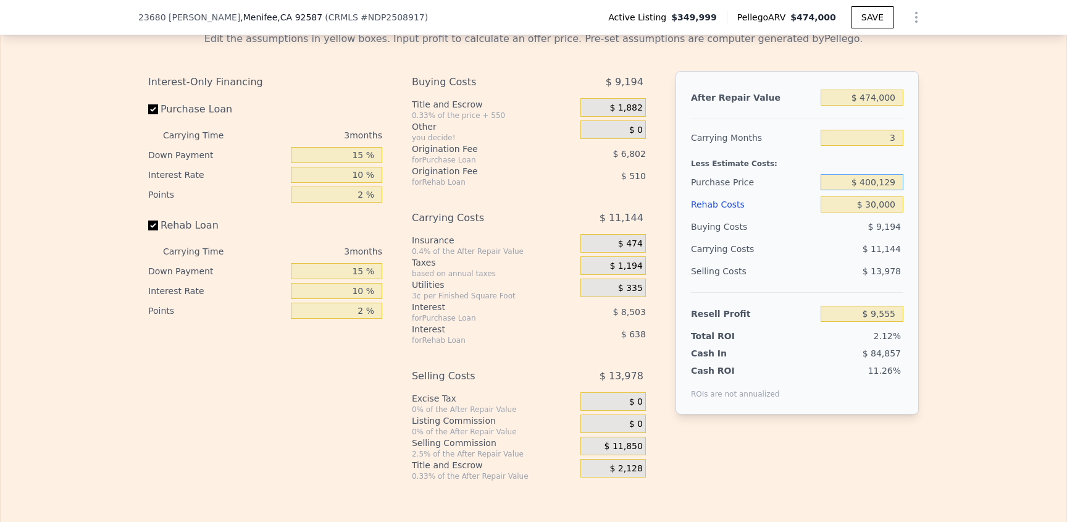
click at [854, 190] on input "$ 400,129" at bounding box center [862, 182] width 83 height 16
click at [845, 190] on input "$ 400,129" at bounding box center [862, 182] width 83 height 16
drag, startPoint x: 832, startPoint y: 204, endPoint x: 915, endPoint y: 201, distance: 82.8
click at [915, 201] on div "Edit the assumptions in yellow boxes. Input profit to calculate an offer price.…" at bounding box center [533, 251] width 790 height 459
type input "$ 349,999"
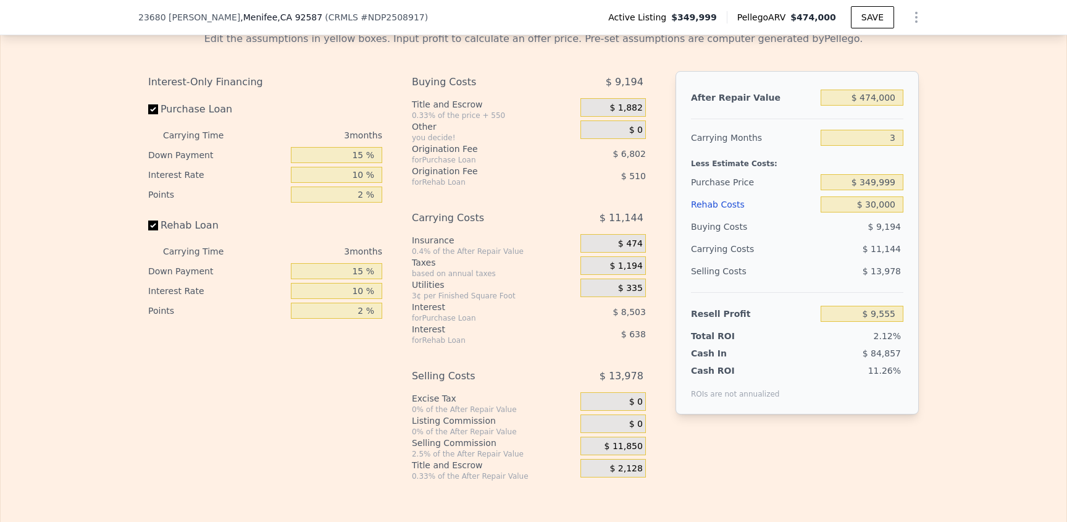
type input "$ 61,769"
click at [928, 204] on div "Edit the assumptions in yellow boxes. Input profit to calculate an offer price.…" at bounding box center [534, 251] width 1066 height 459
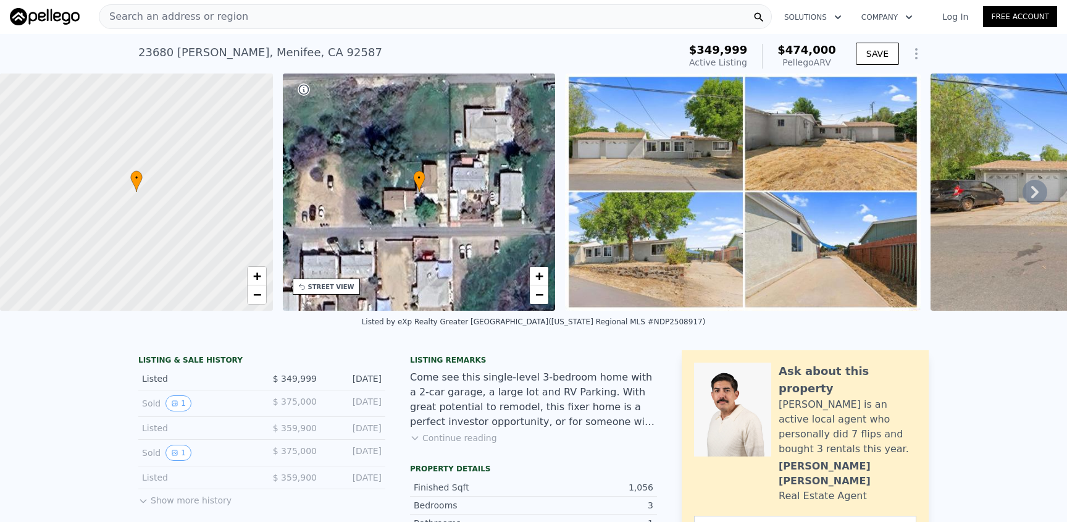
scroll to position [0, 0]
drag, startPoint x: 750, startPoint y: 54, endPoint x: 652, endPoint y: 54, distance: 98.2
click at [652, 54] on div "[STREET_ADDRESS][PERSON_NAME] Active at $349,999 (~ARV $474k ) $349,999 Active …" at bounding box center [533, 57] width 790 height 35
click at [652, 54] on div "[STREET_ADDRESS][PERSON_NAME] Active at $349,999 (~ARV $474k )" at bounding box center [406, 57] width 536 height 35
drag, startPoint x: 349, startPoint y: 51, endPoint x: 69, endPoint y: 56, distance: 281.0
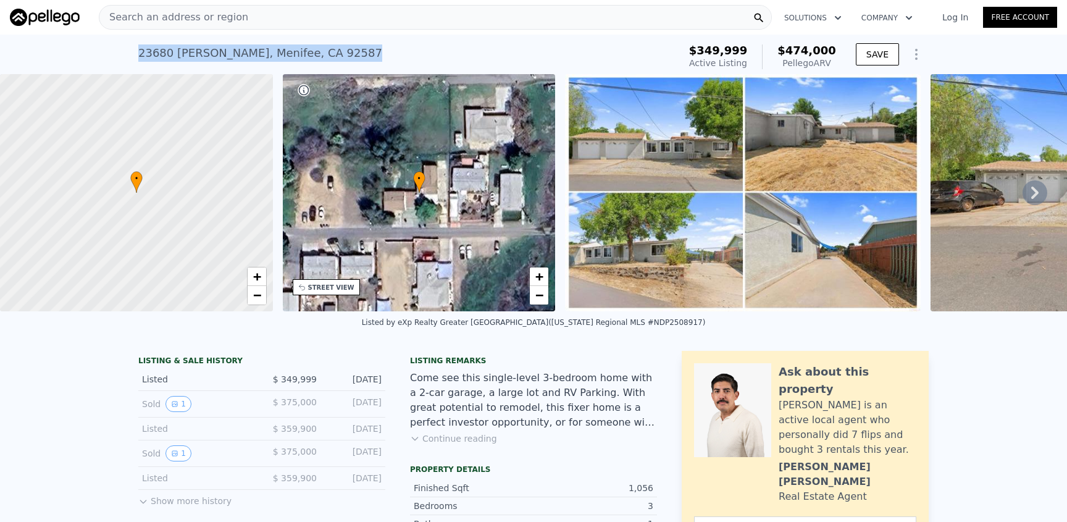
click at [69, 56] on div "[STREET_ADDRESS][PERSON_NAME] Active at $349,999 (~ARV $474k ) $349,999 Active …" at bounding box center [533, 55] width 1067 height 40
drag, startPoint x: 72, startPoint y: 55, endPoint x: 121, endPoint y: 46, distance: 50.3
click at [94, 47] on div "[STREET_ADDRESS][PERSON_NAME] Active at $349,999 (~ARV $474k ) $349,999 Active …" at bounding box center [533, 55] width 1067 height 40
click at [112, 44] on div "[STREET_ADDRESS][PERSON_NAME] Active at $349,999 (~ARV $474k ) $349,999 Active …" at bounding box center [533, 55] width 1067 height 40
click at [121, 46] on div "[STREET_ADDRESS][PERSON_NAME] Active at $349,999 (~ARV $474k ) $349,999 Active …" at bounding box center [533, 55] width 1067 height 40
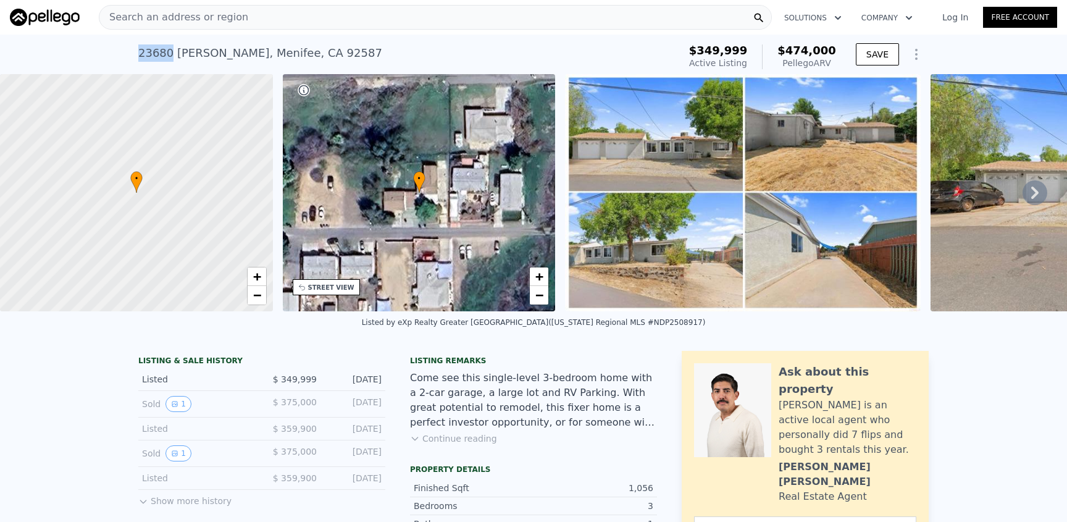
click at [121, 46] on div "[STREET_ADDRESS][PERSON_NAME] Active at $349,999 (~ARV $474k ) $349,999 Active …" at bounding box center [533, 55] width 1067 height 40
click at [122, 49] on div "[STREET_ADDRESS][PERSON_NAME] Active at $349,999 (~ARV $474k ) $349,999 Active …" at bounding box center [533, 55] width 1067 height 40
click at [324, 57] on div "[STREET_ADDRESS][PERSON_NAME][PERSON_NAME]" at bounding box center [260, 52] width 244 height 17
